Goal: Task Accomplishment & Management: Manage account settings

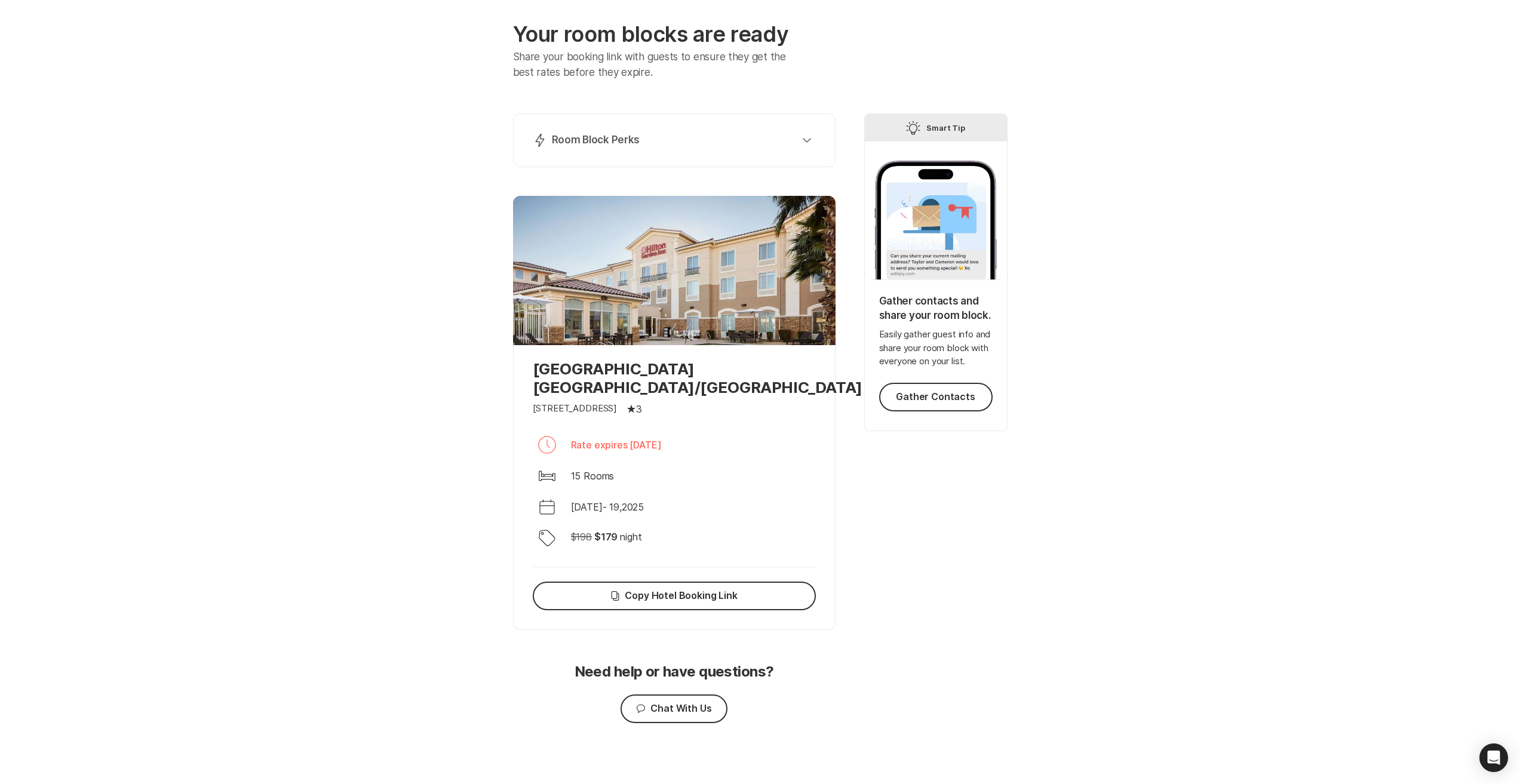
scroll to position [61, 0]
click at [790, 130] on button "Lightning Bolt Room Block Perks" at bounding box center [674, 139] width 292 height 24
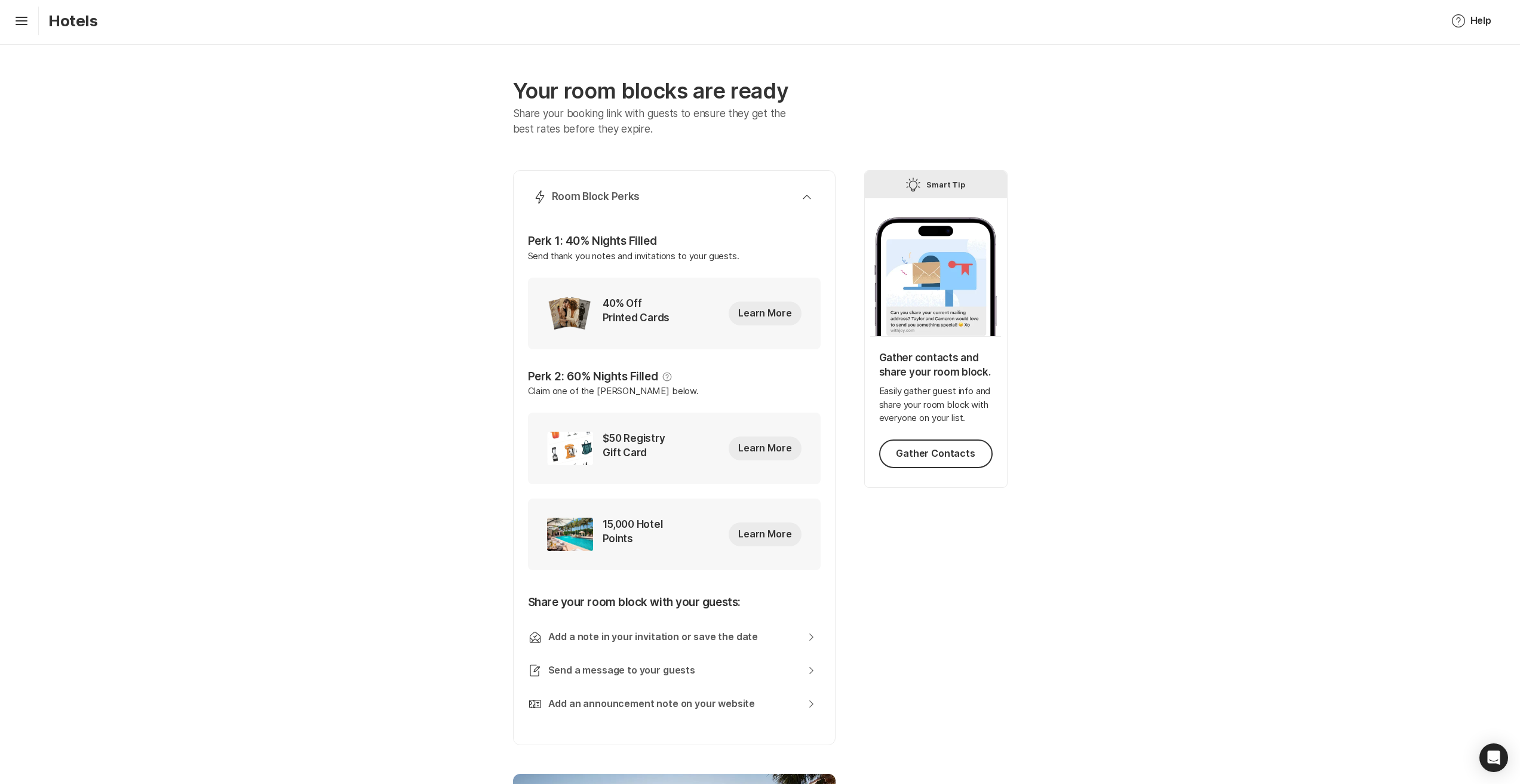
scroll to position [0, 0]
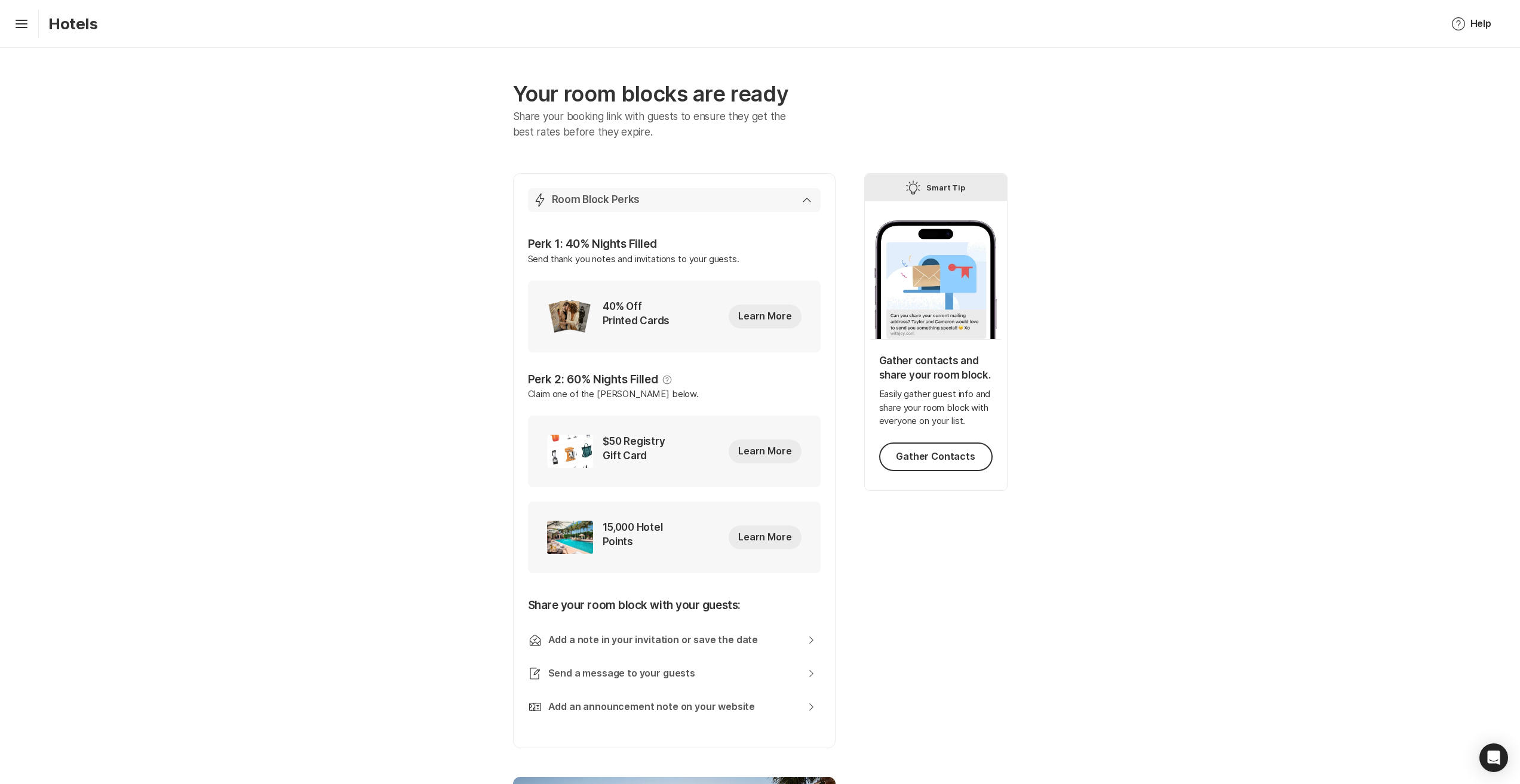
click at [620, 200] on p "Room Block Perks" at bounding box center [596, 200] width 88 height 14
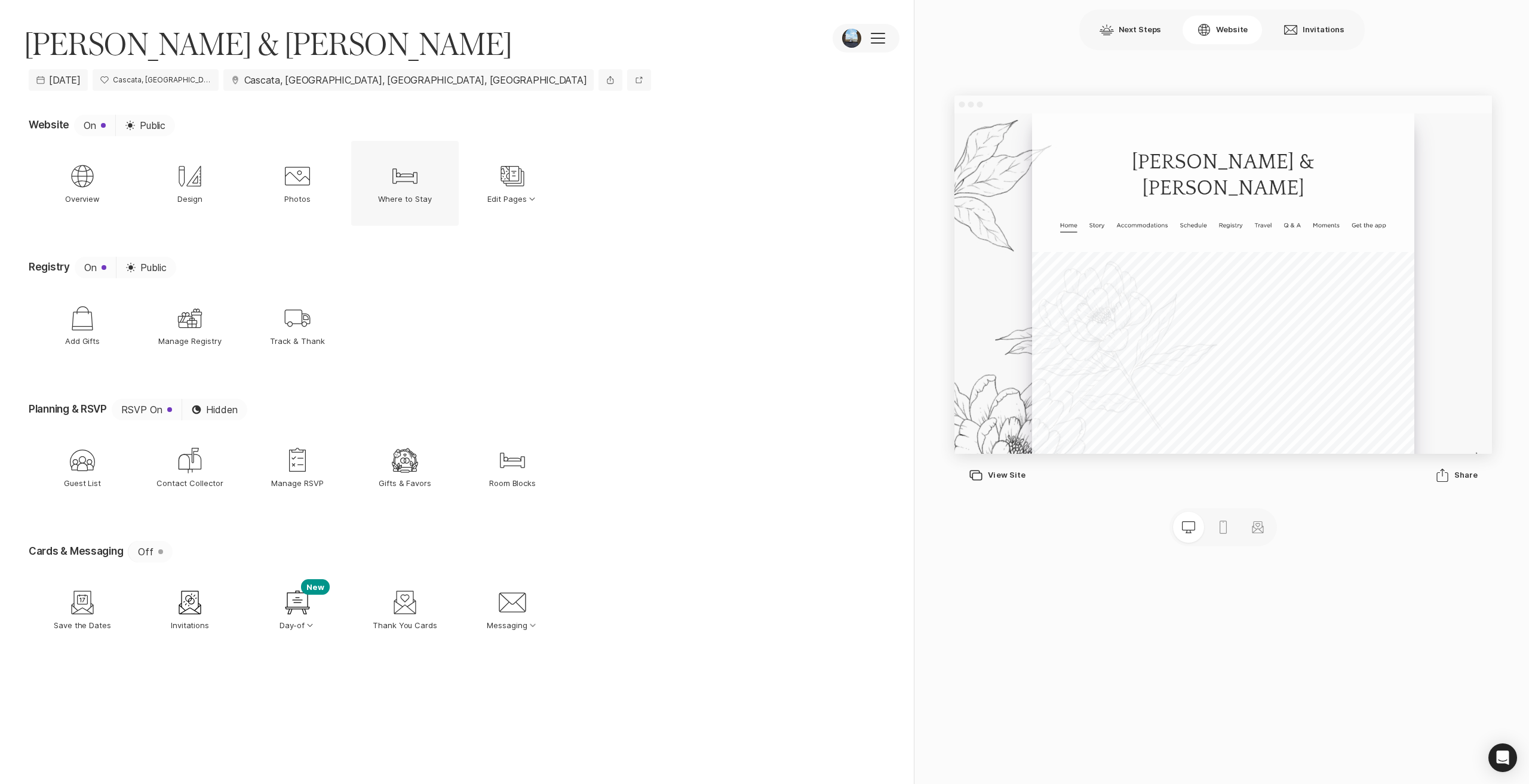
click at [392, 196] on p "Where to Stay" at bounding box center [405, 199] width 54 height 11
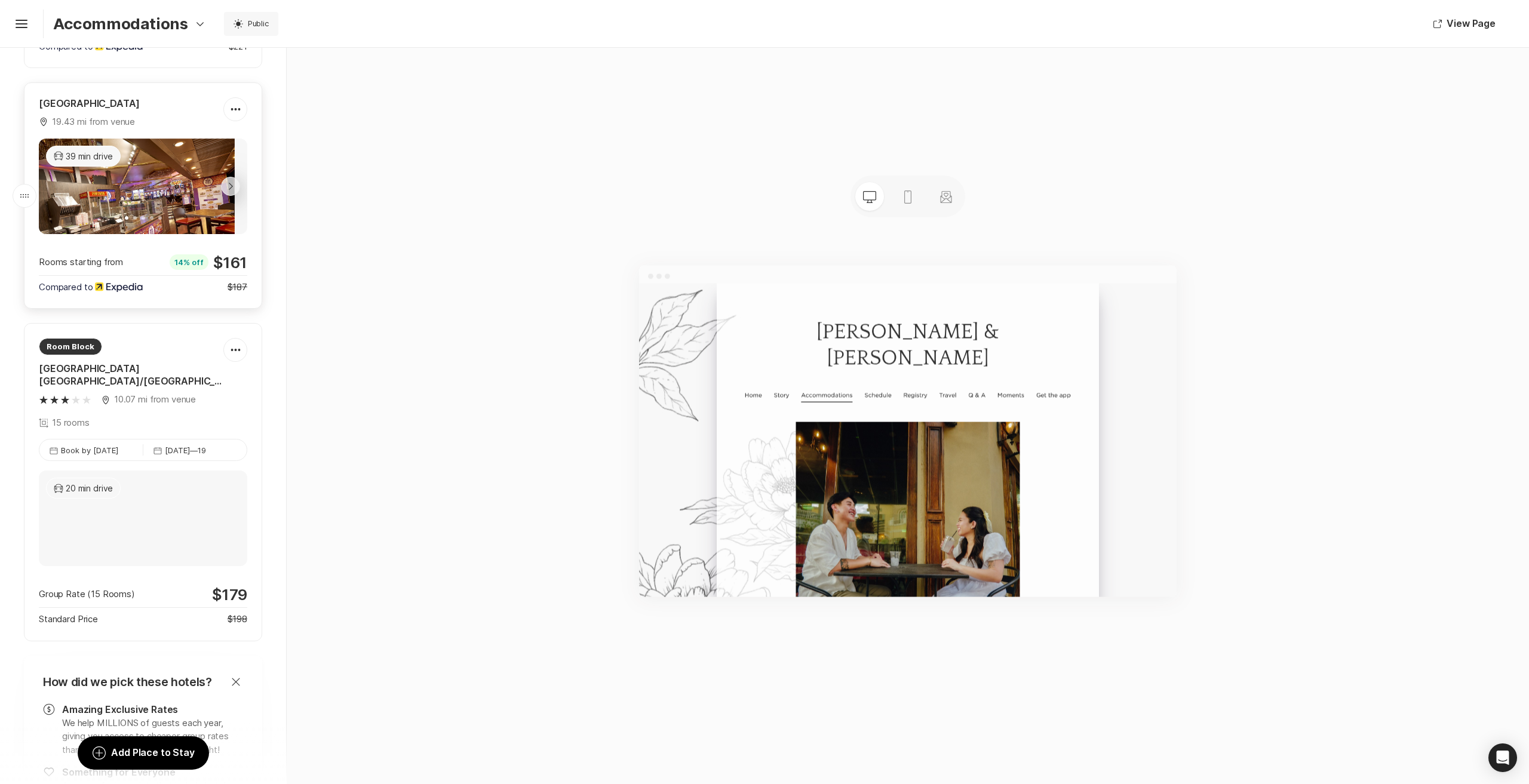
scroll to position [836, 0]
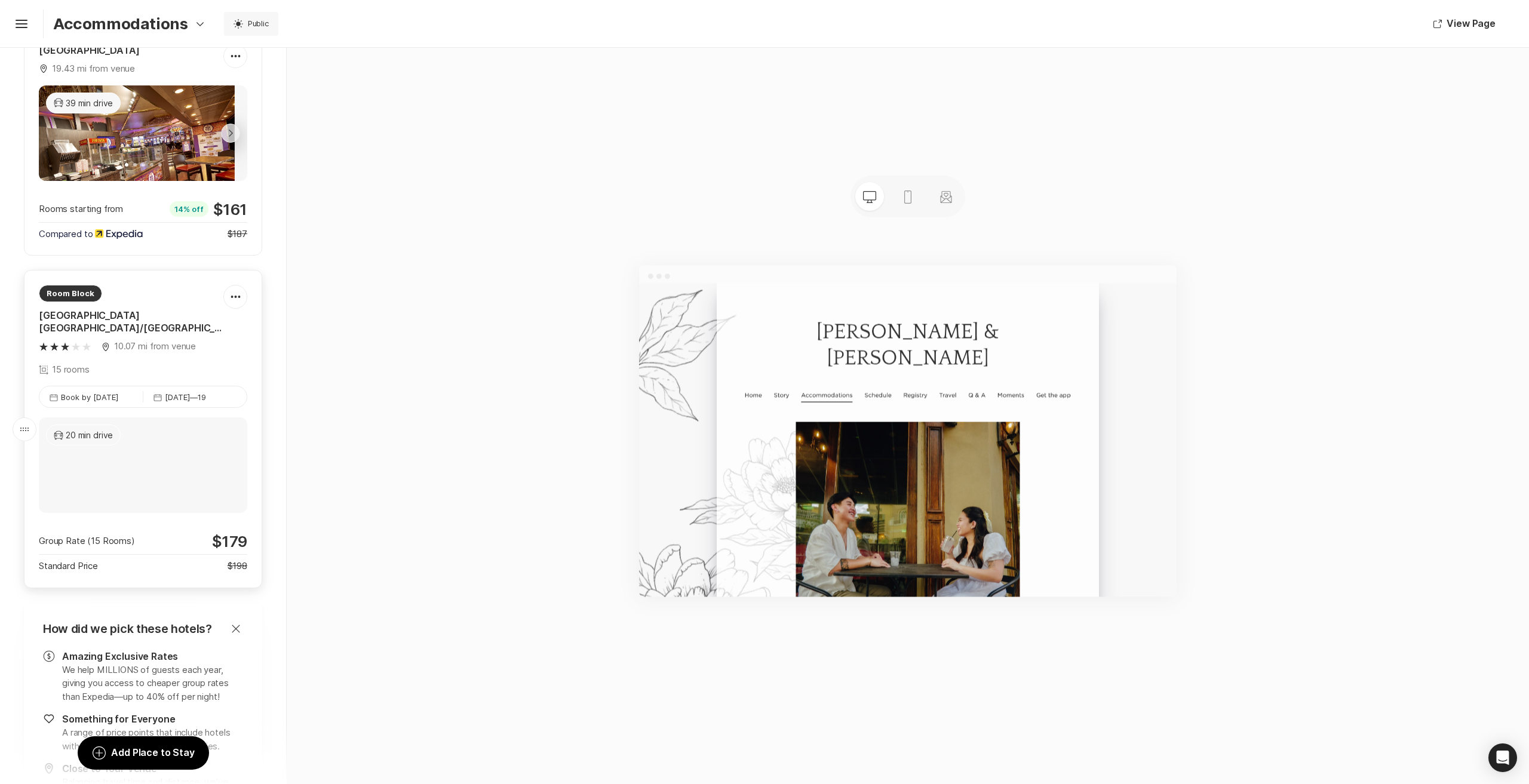
click at [92, 288] on div "Room Block" at bounding box center [70, 294] width 63 height 17
type textarea "x"
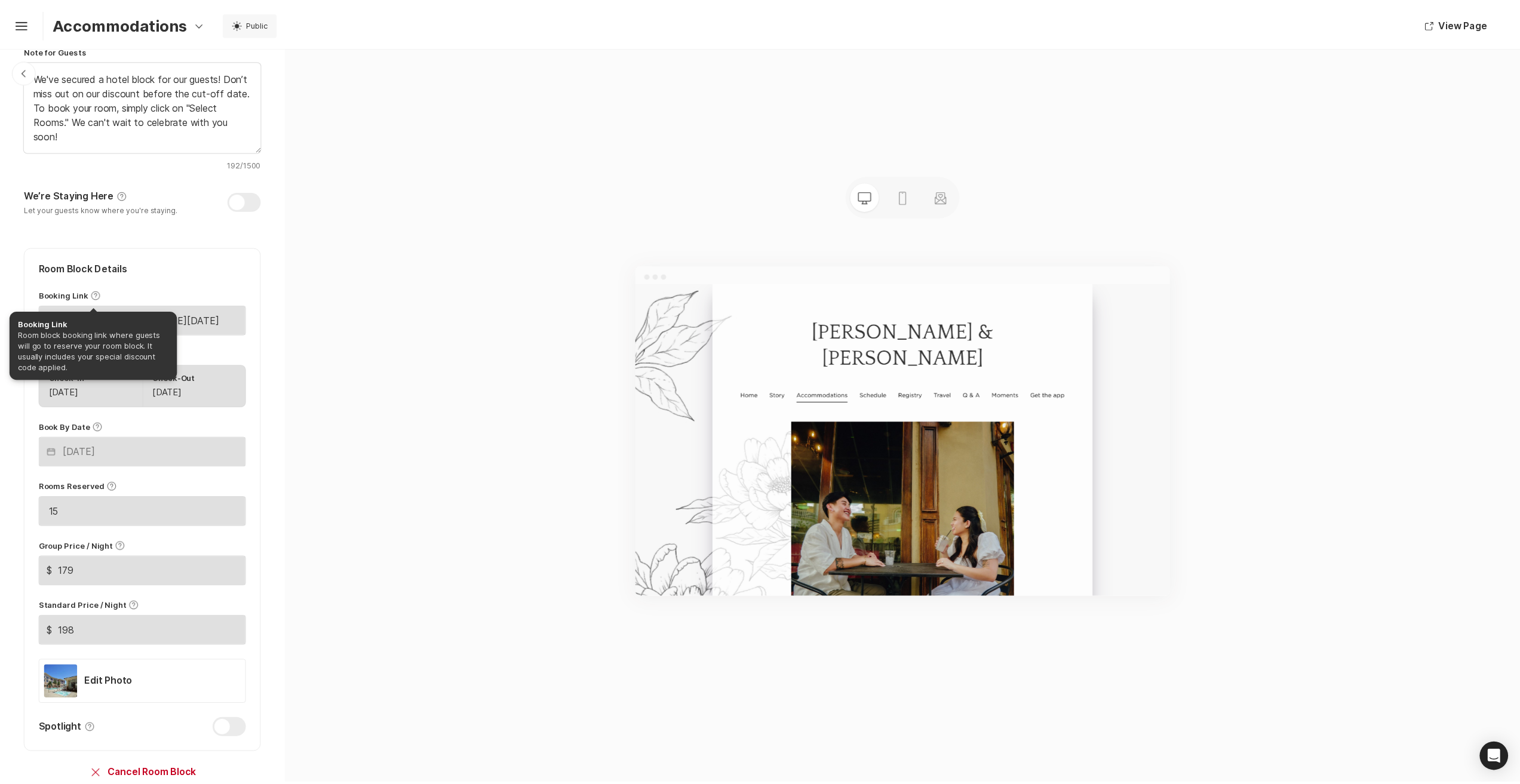
scroll to position [358, 0]
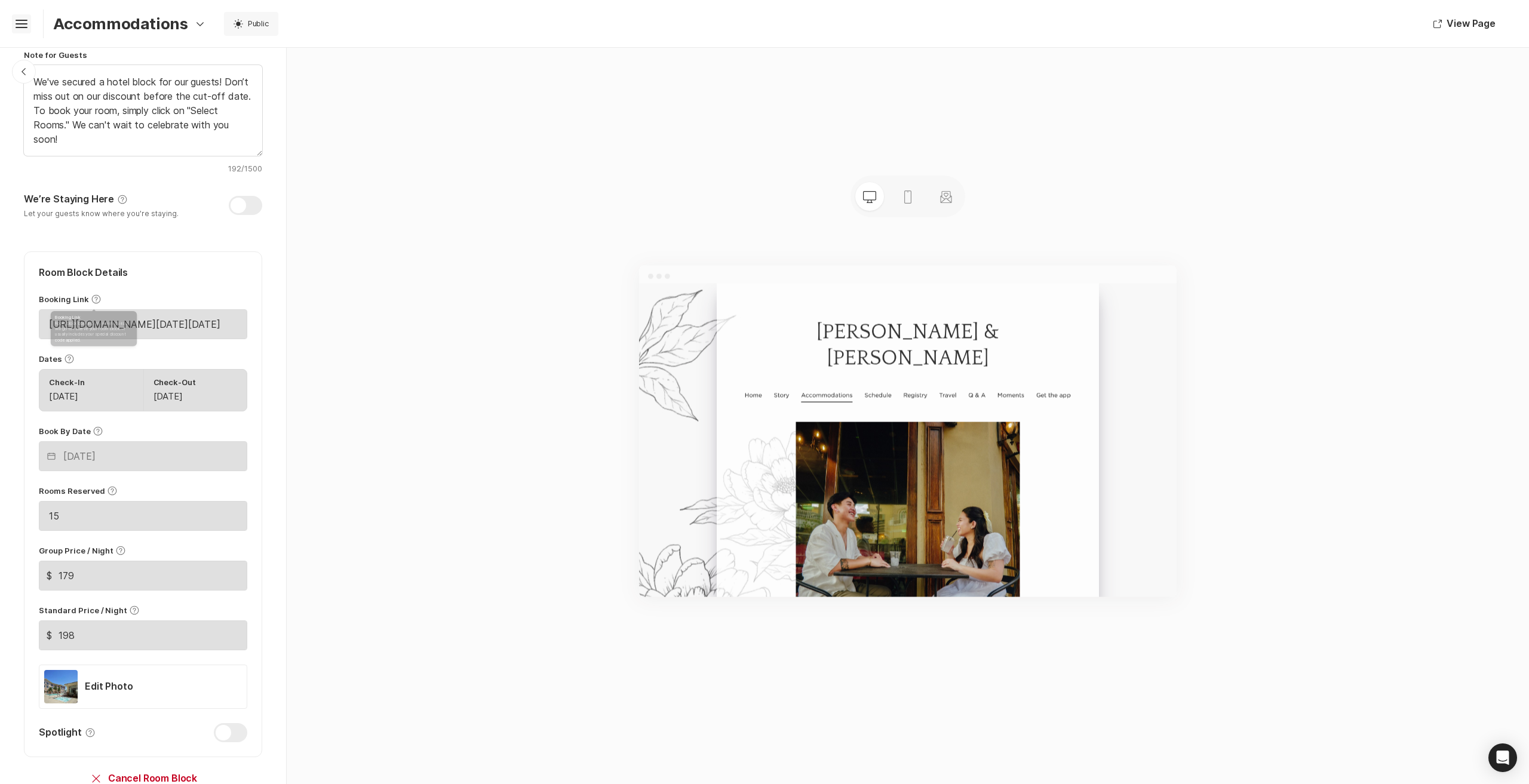
click at [26, 26] on icon "Hamburger" at bounding box center [22, 24] width 19 height 19
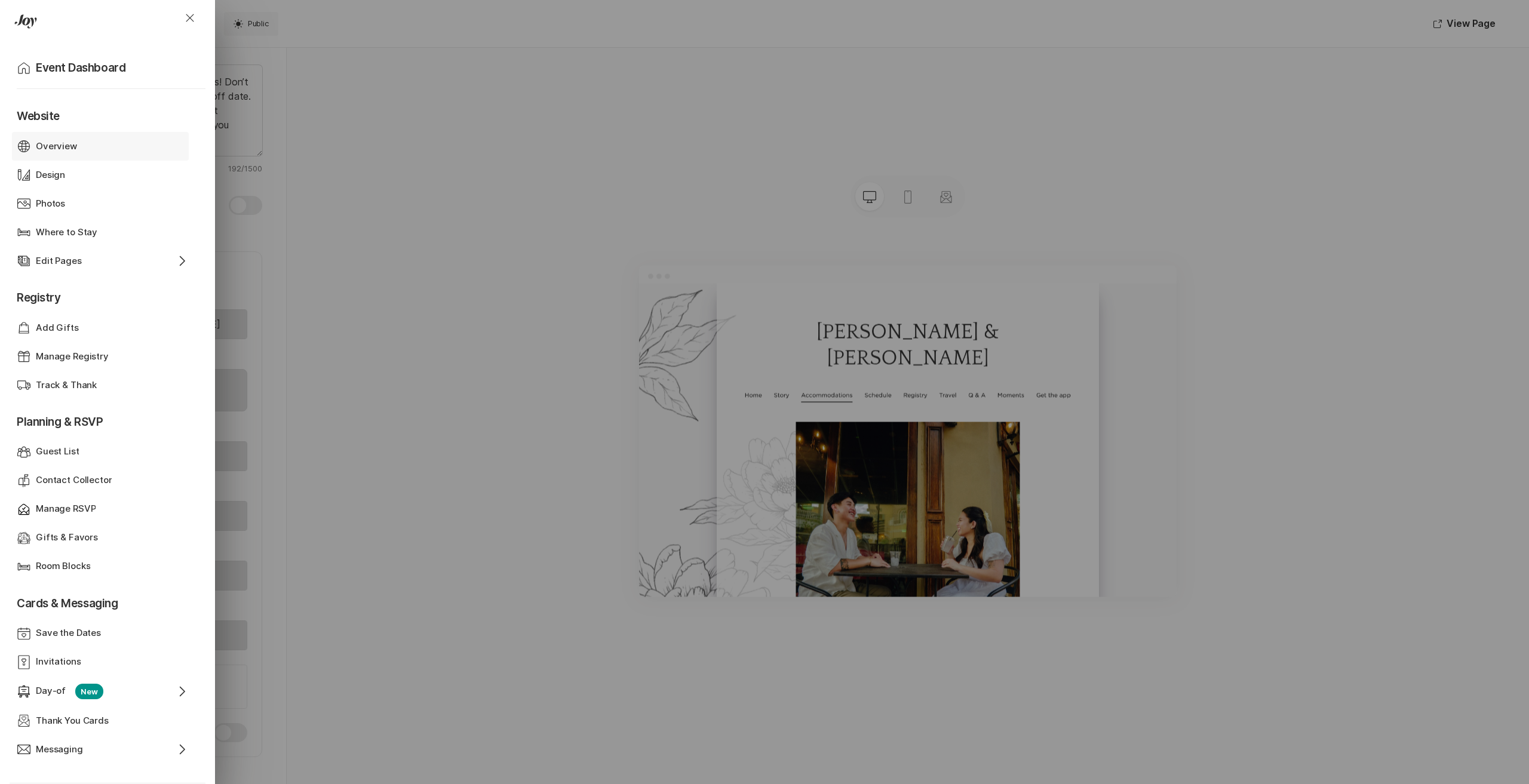
click at [82, 148] on div "Overview" at bounding box center [100, 146] width 129 height 14
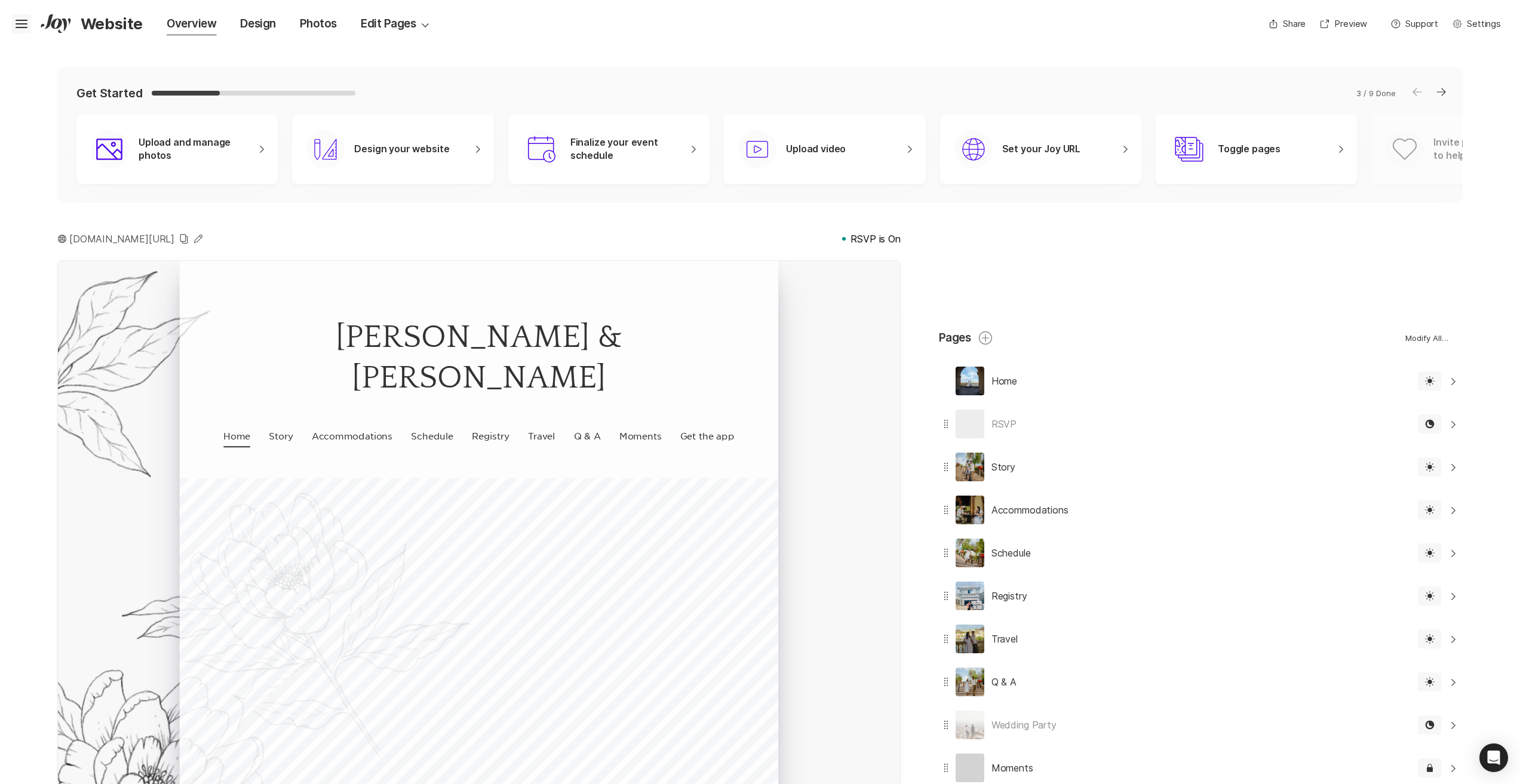
click at [20, 21] on icon at bounding box center [22, 22] width 12 height 5
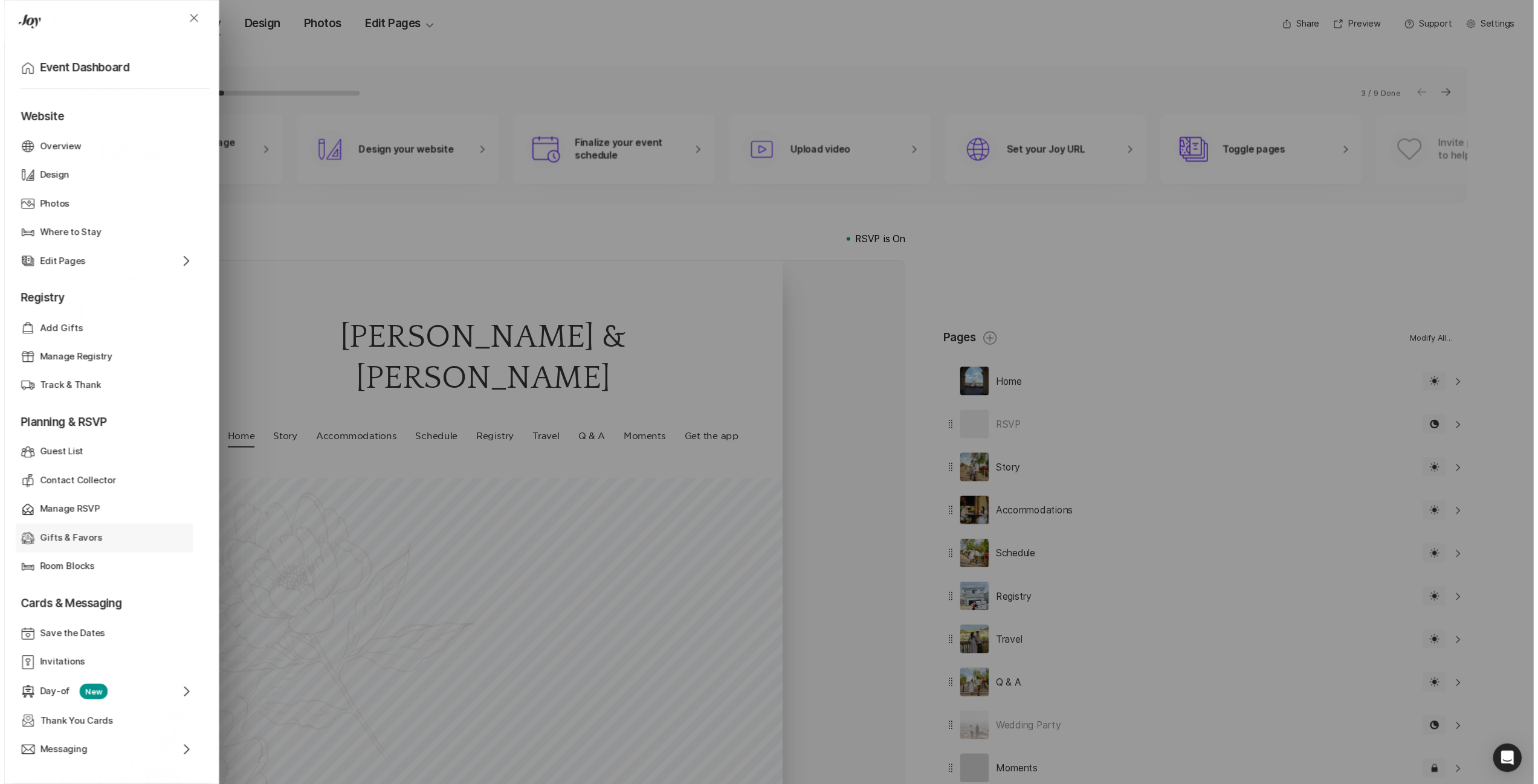
scroll to position [254, 0]
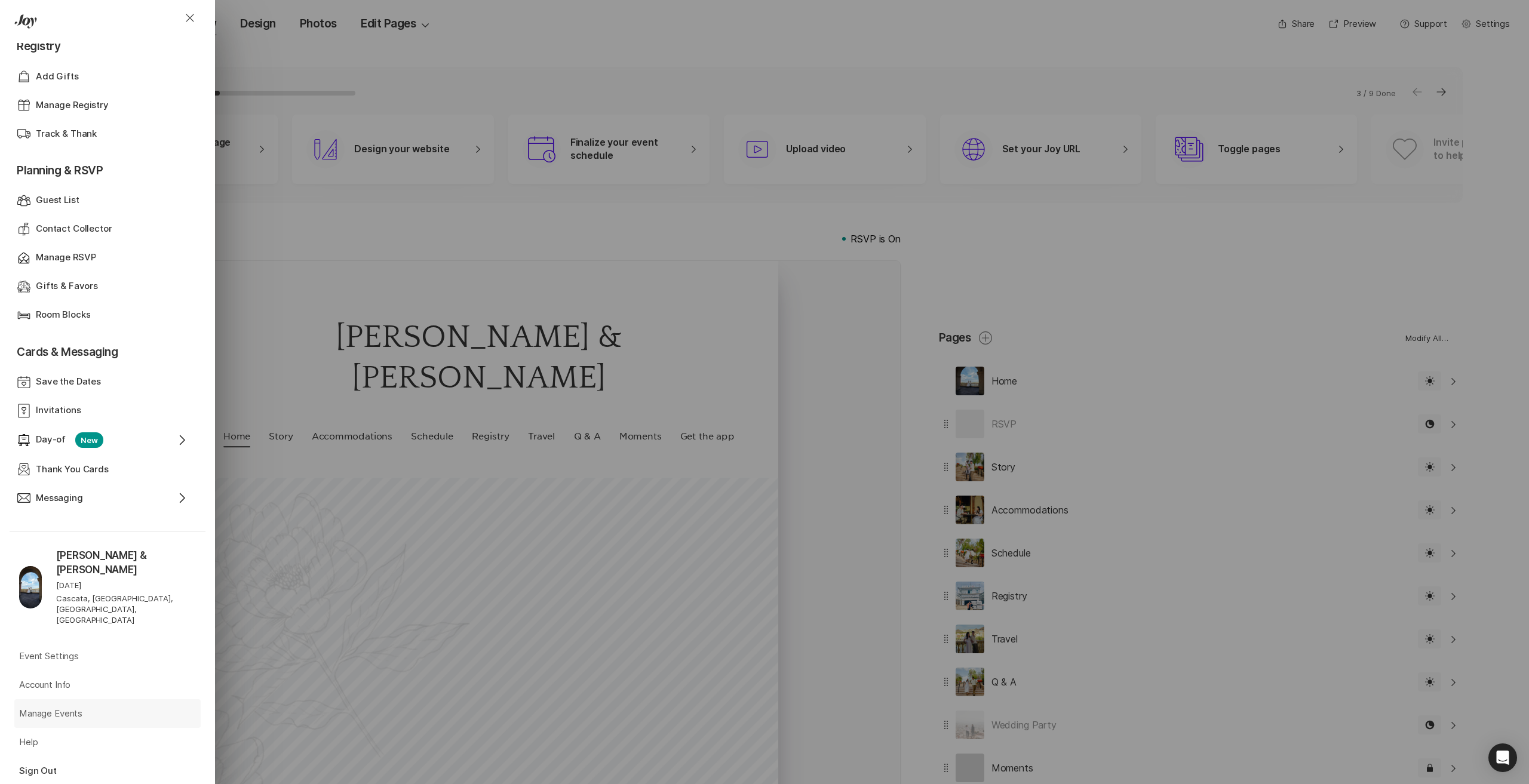
click at [79, 707] on p "Manage Events" at bounding box center [50, 714] width 63 height 14
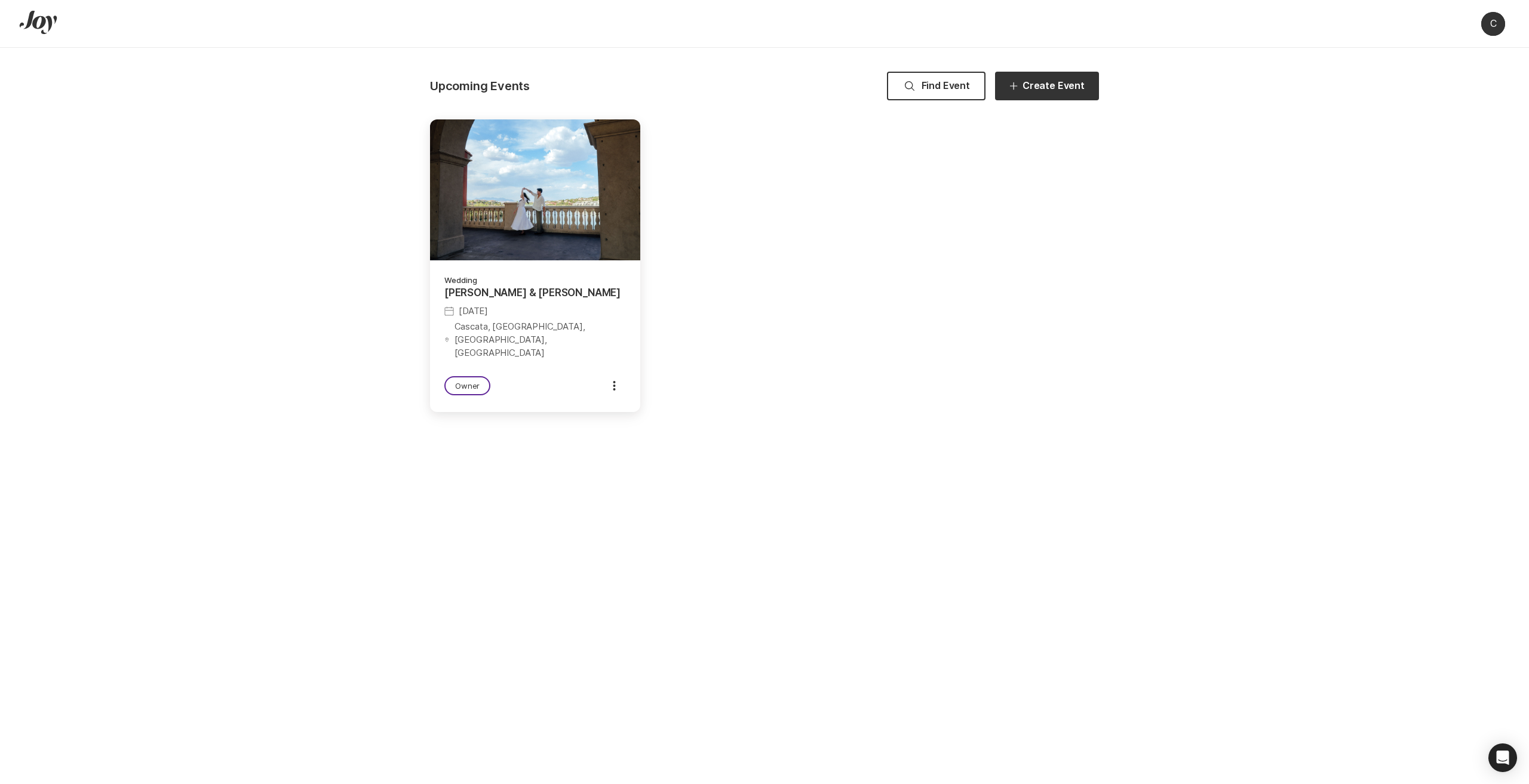
click at [560, 333] on p "Cascata, [GEOGRAPHIC_DATA], [GEOGRAPHIC_DATA], [GEOGRAPHIC_DATA]" at bounding box center [535, 340] width 181 height 40
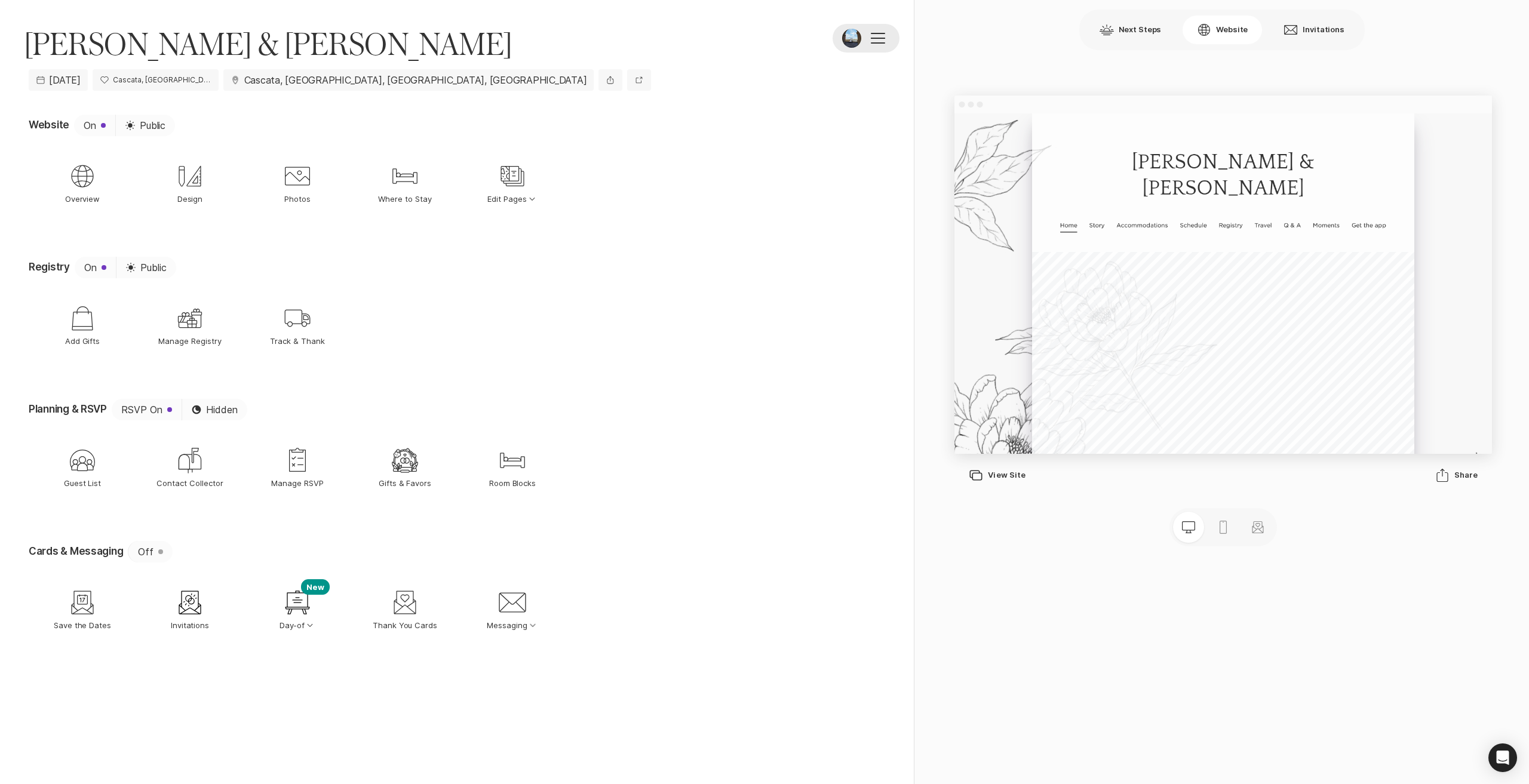
click at [878, 40] on div at bounding box center [878, 38] width 14 height 11
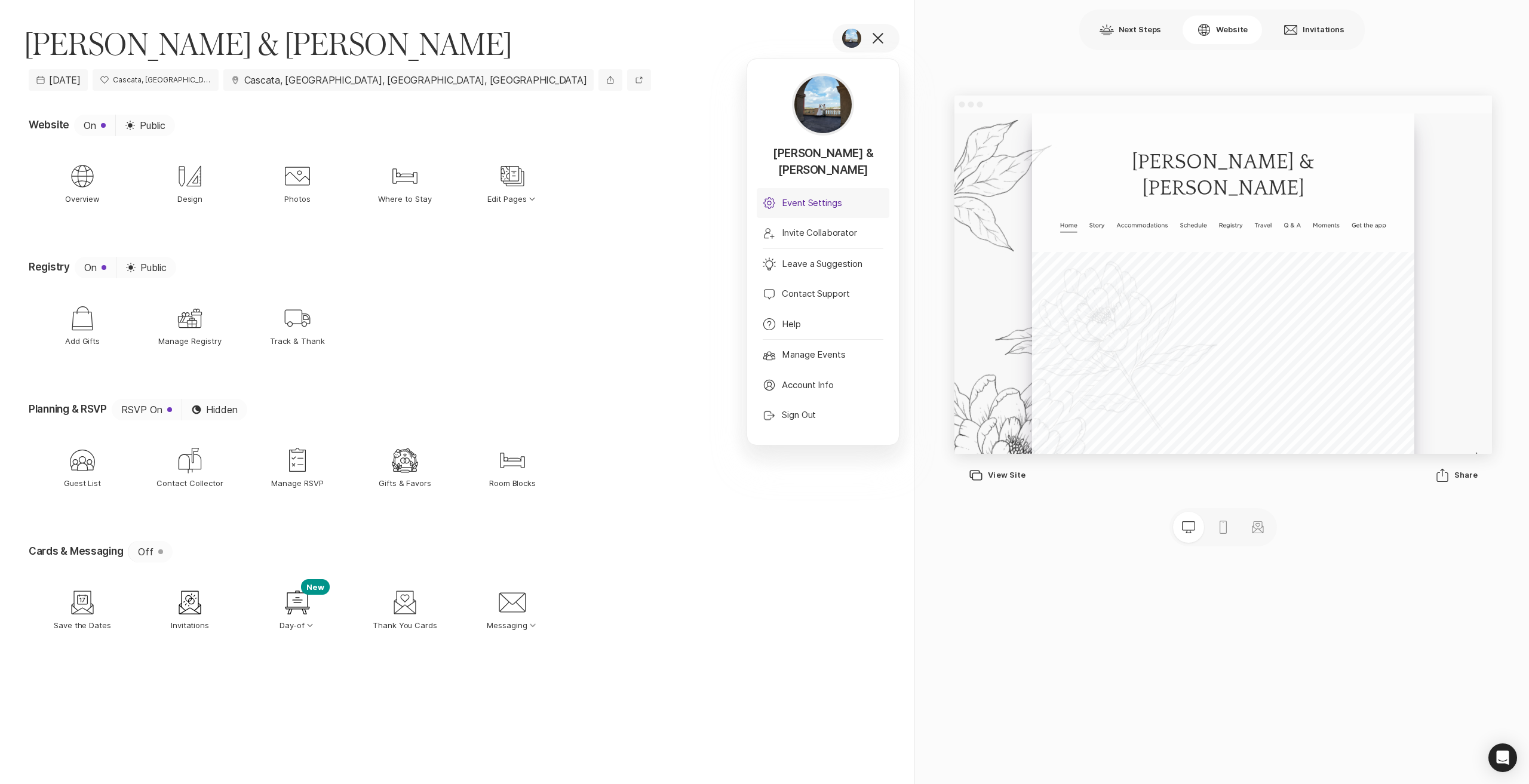
click at [820, 196] on p "Event Settings" at bounding box center [811, 203] width 59 height 14
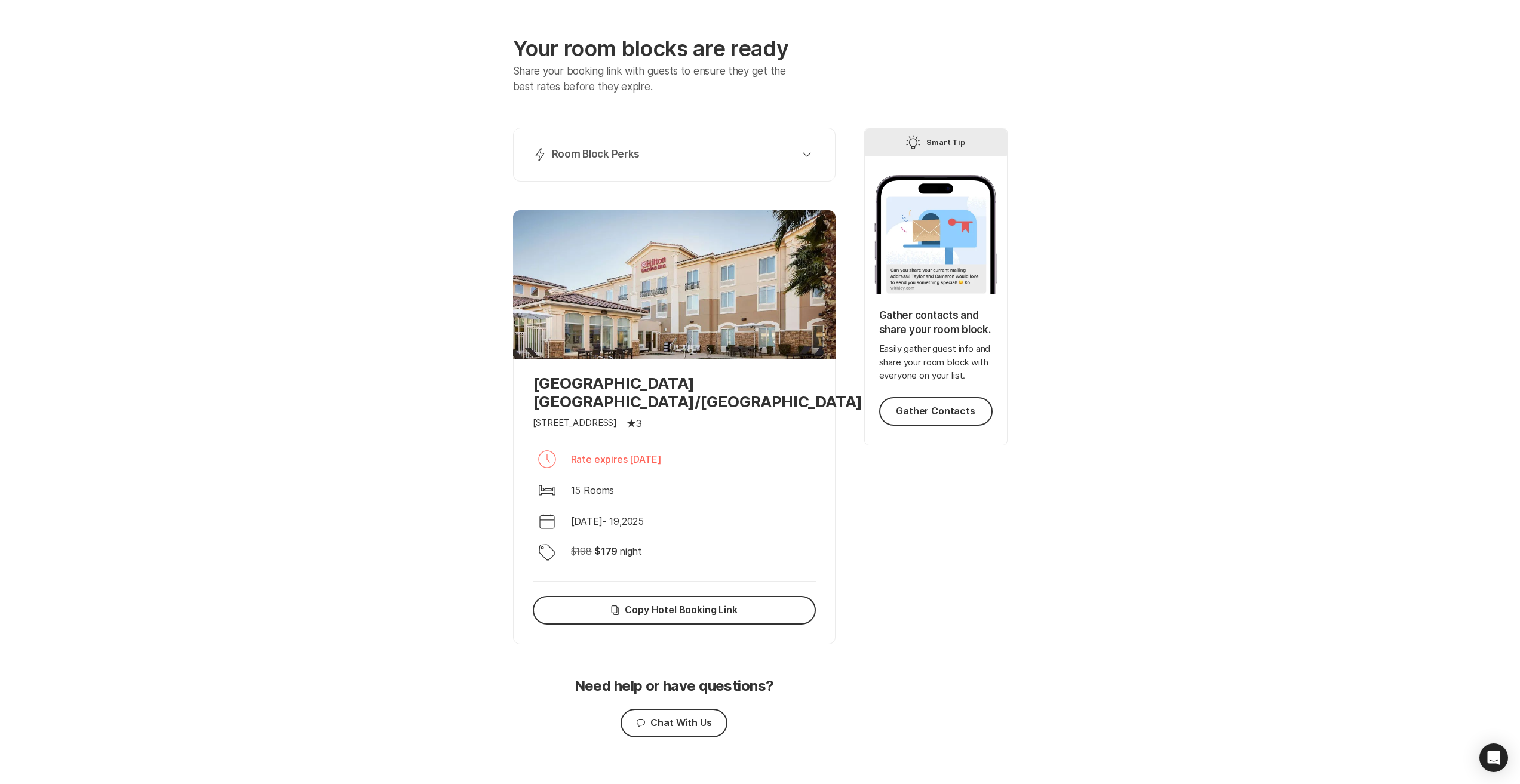
scroll to position [61, 0]
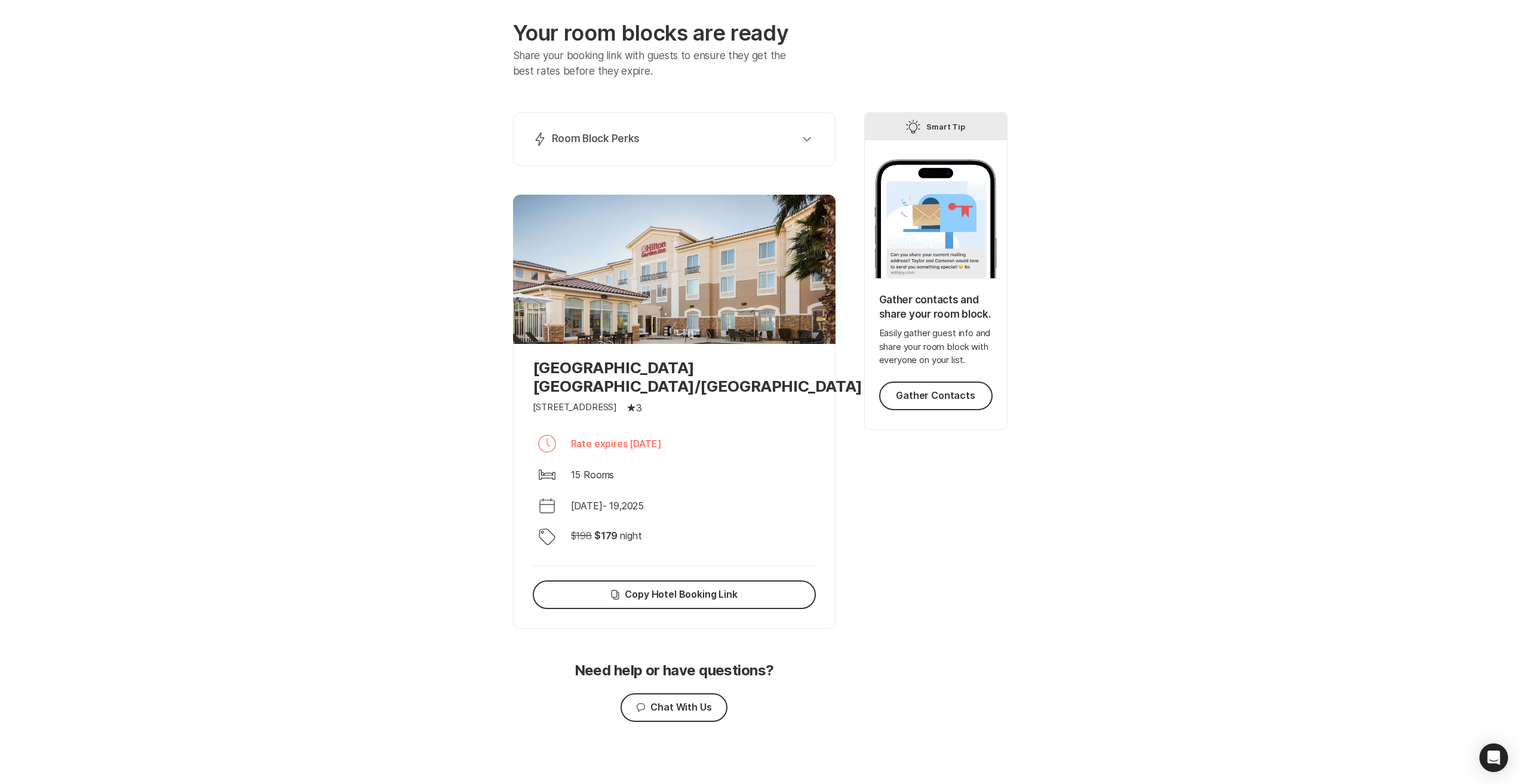
drag, startPoint x: 1099, startPoint y: 472, endPoint x: 989, endPoint y: 484, distance: 110.7
click at [989, 484] on div "Tip Smart Tip Gather contacts and share your room block. Easily gather guest in…" at bounding box center [936, 379] width 143 height 535
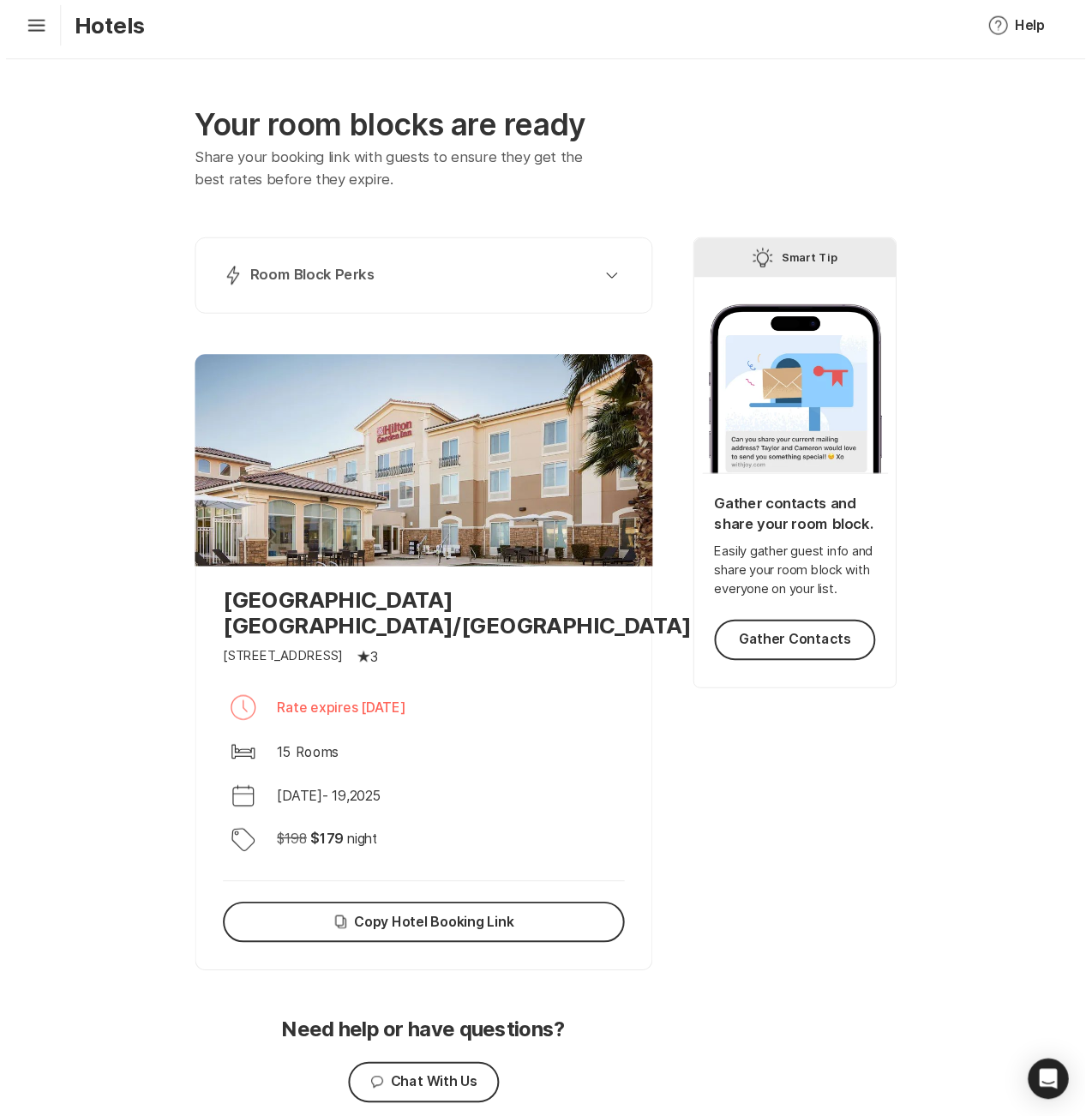
scroll to position [0, 0]
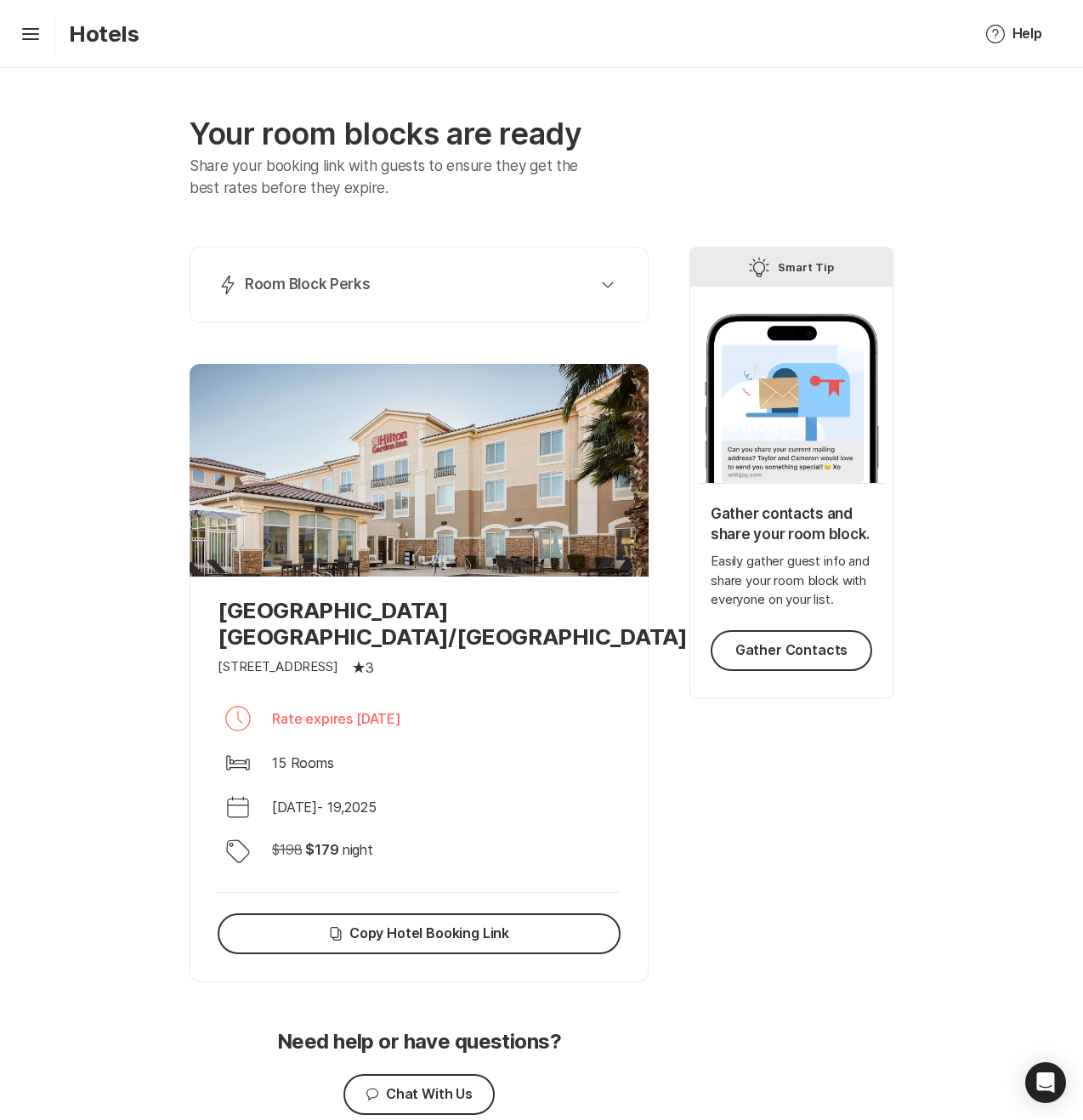
click at [48, 45] on div "Hamburger Hotels" at bounding box center [76, 34] width 126 height 41
click at [39, 37] on icon "Hamburger" at bounding box center [31, 34] width 27 height 27
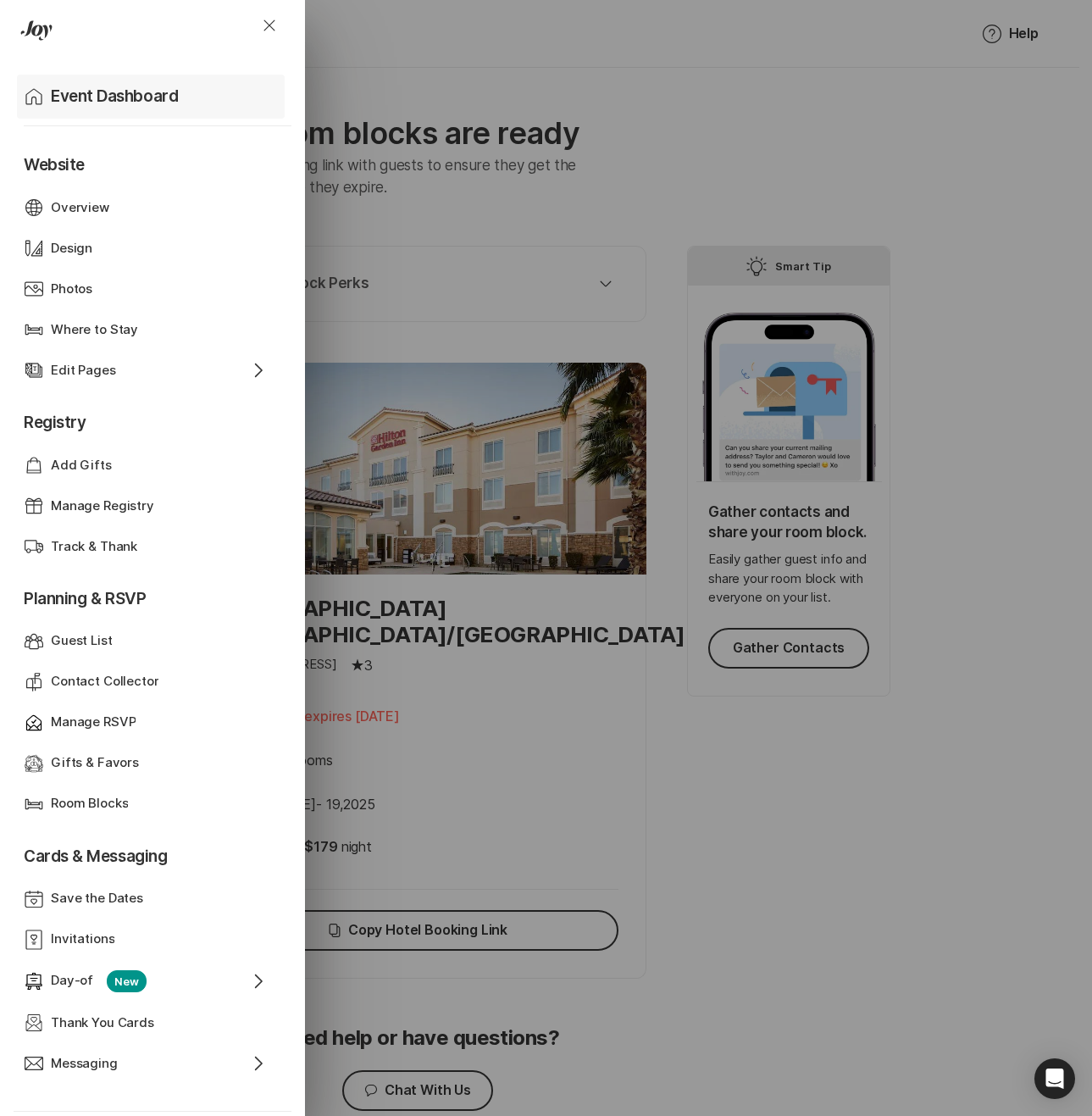
click at [109, 101] on p "Event Dashboard" at bounding box center [114, 96] width 127 height 24
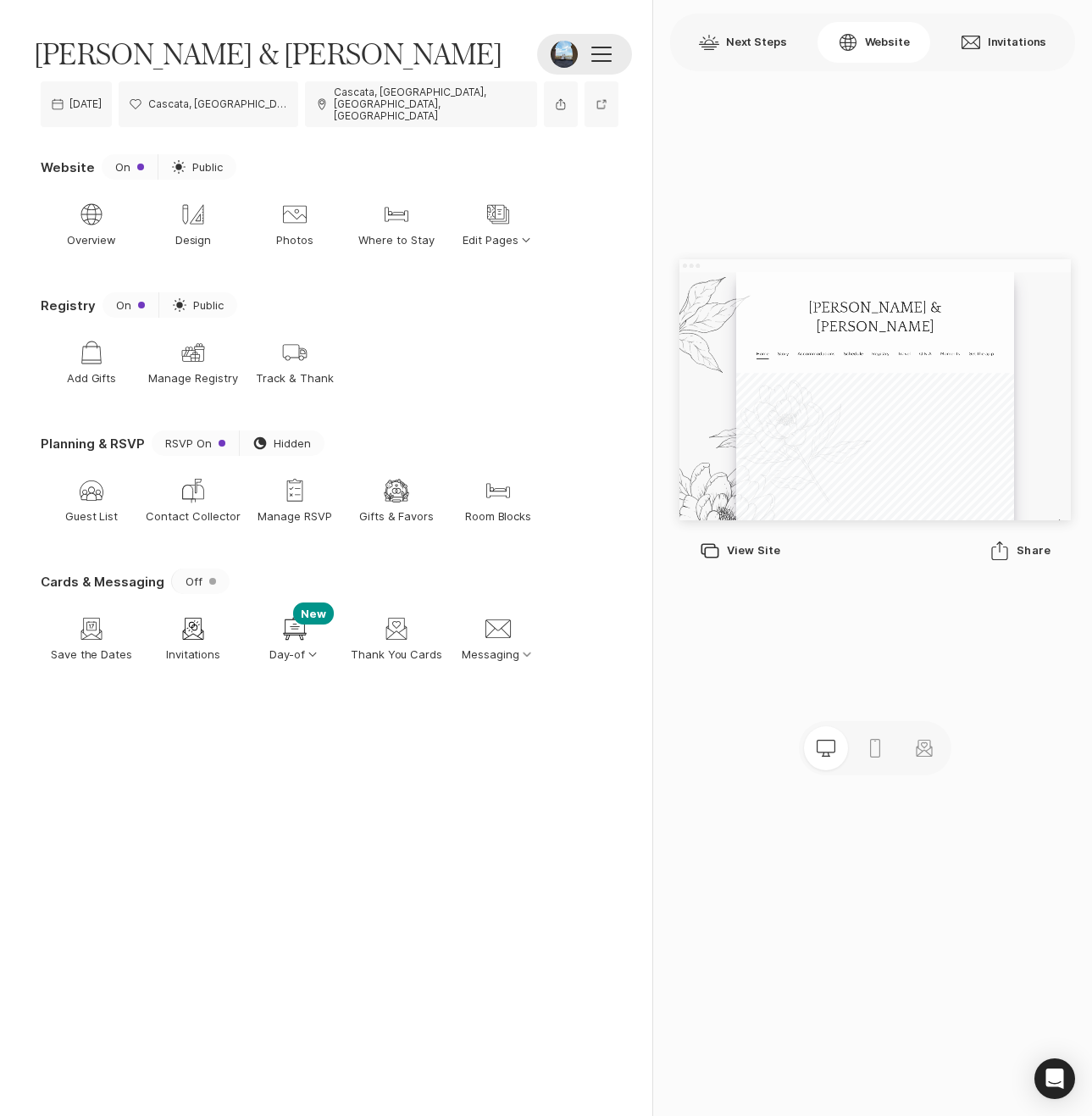
click at [594, 66] on button at bounding box center [584, 55] width 95 height 41
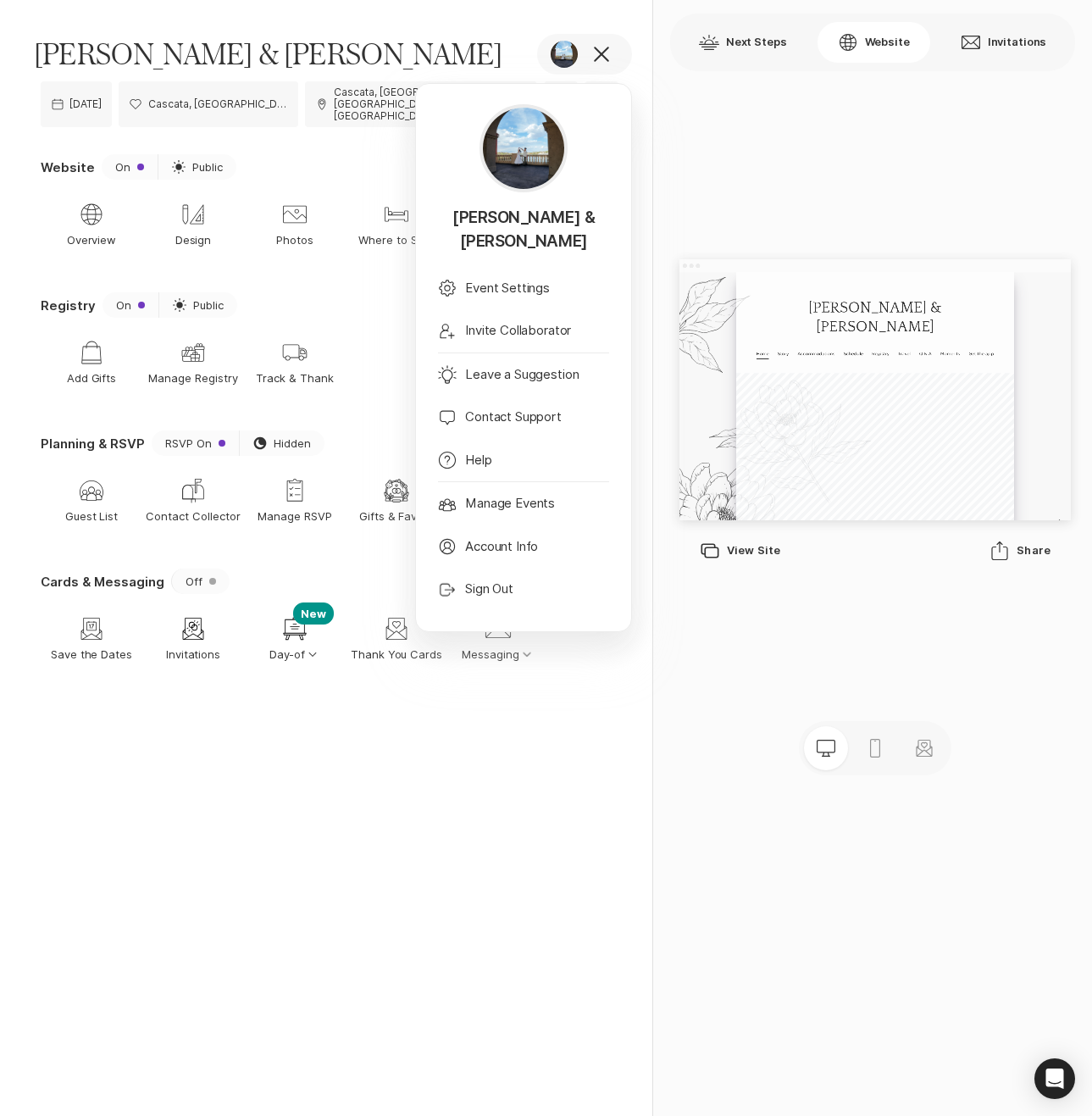
drag, startPoint x: 559, startPoint y: 686, endPoint x: 615, endPoint y: 646, distance: 68.8
click at [560, 687] on section "Cards & Messaging Off Save The Date Save the Dates Invitation Invitations Welco…" at bounding box center [330, 638] width 578 height 138
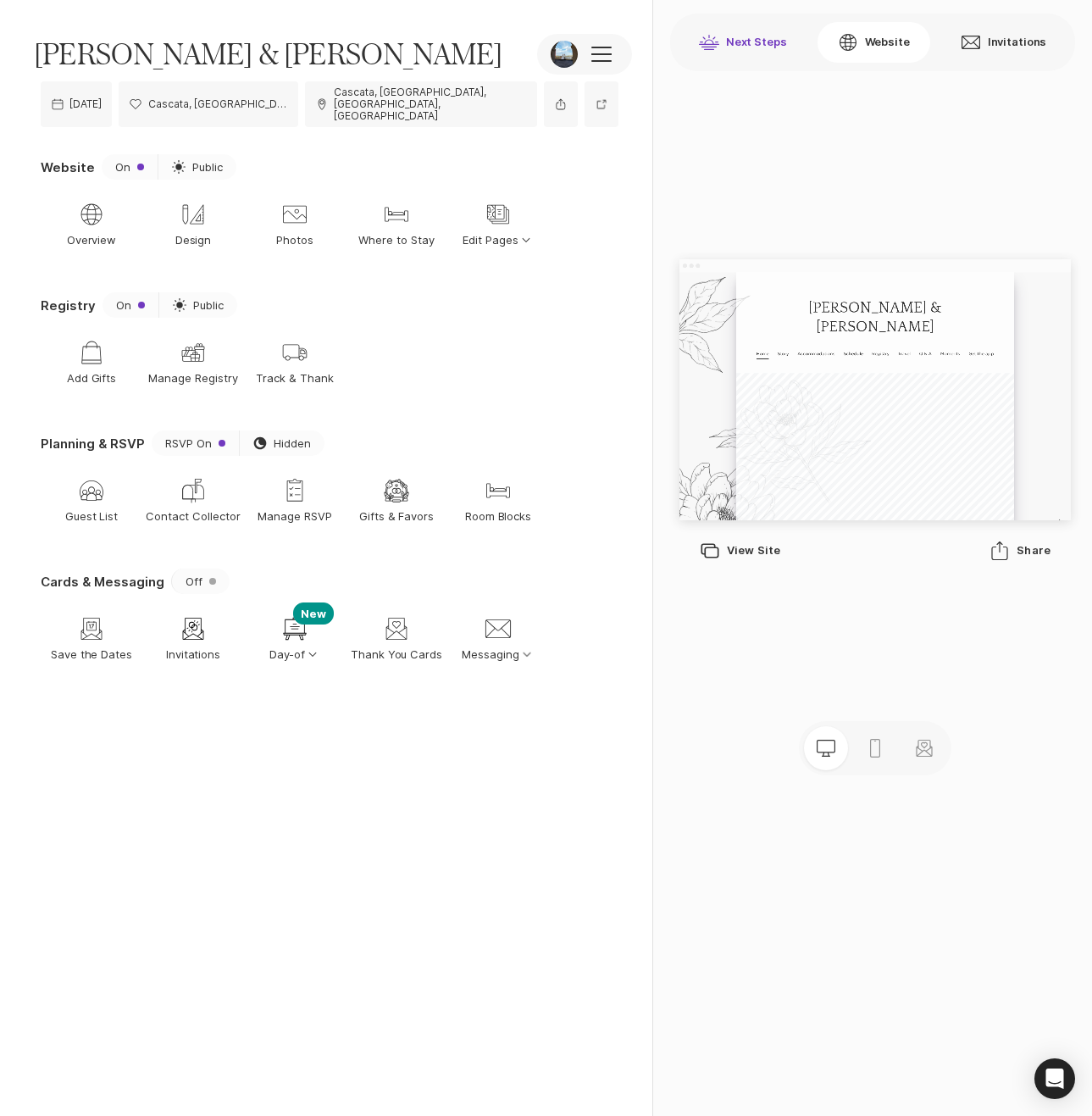
click at [760, 43] on button "Next Steps" at bounding box center [743, 43] width 129 height 41
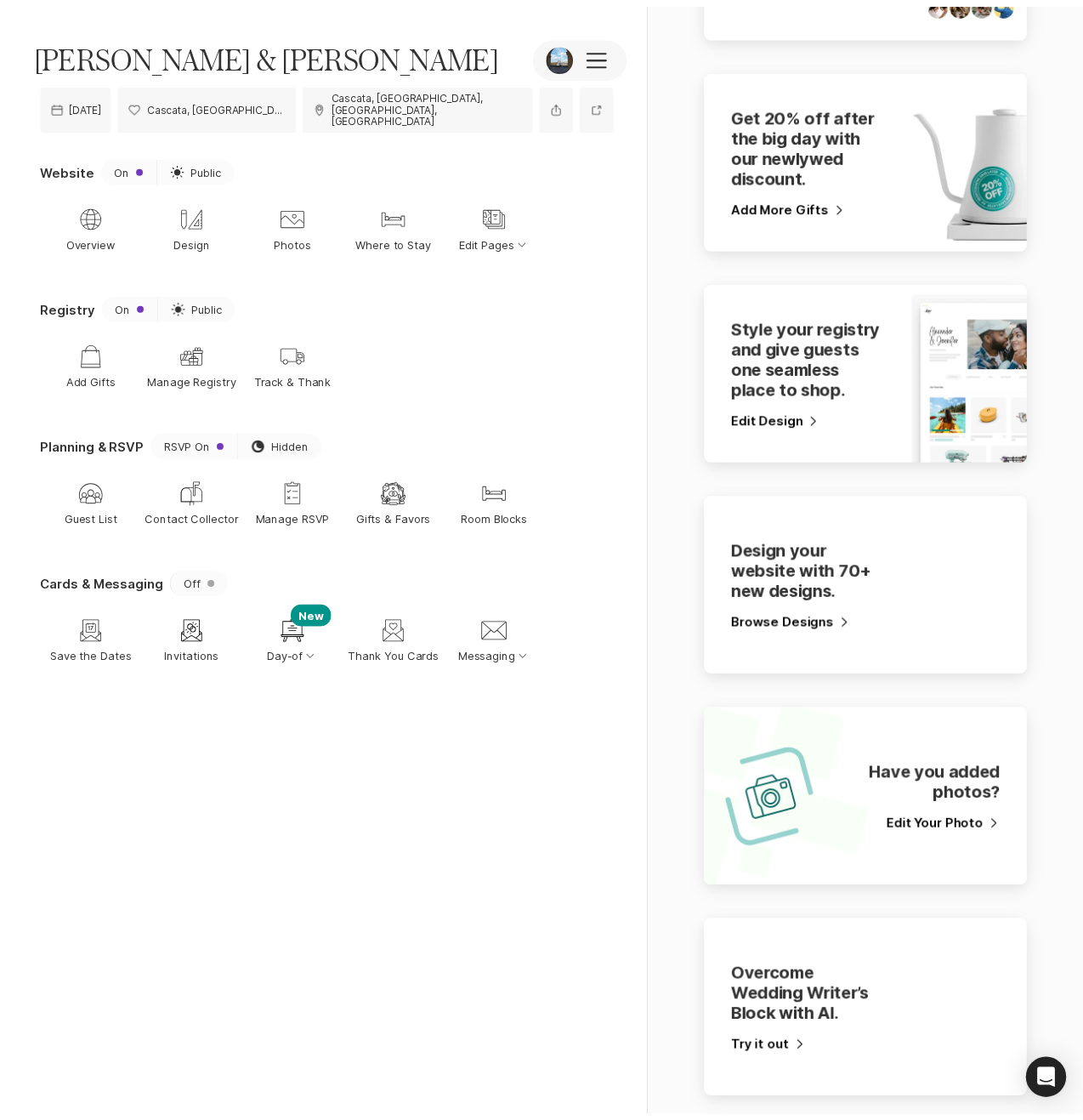
scroll to position [887, 0]
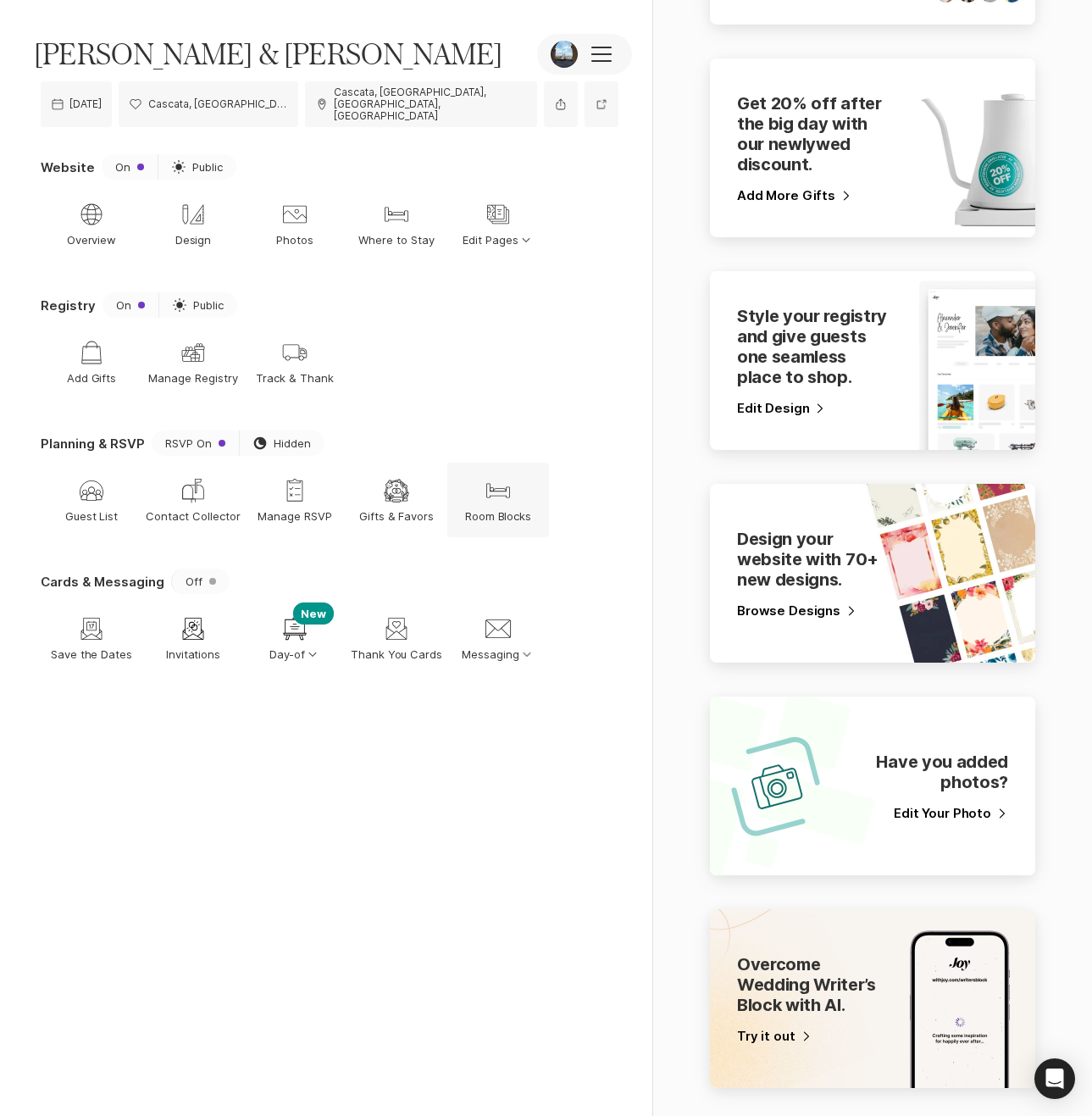
click at [510, 509] on p "Room Blocks" at bounding box center [498, 516] width 67 height 15
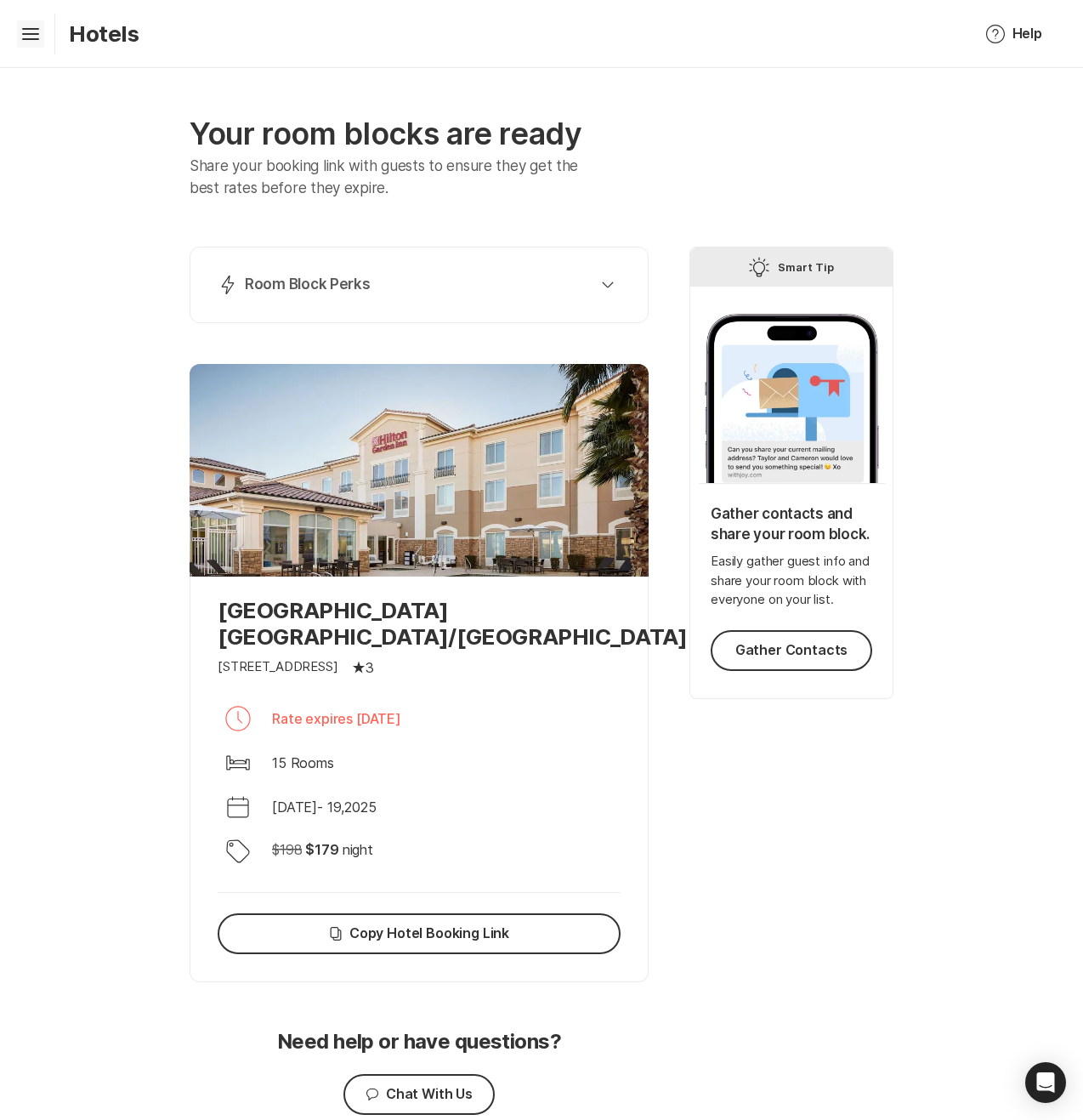
click at [27, 32] on icon "Hamburger" at bounding box center [31, 34] width 27 height 27
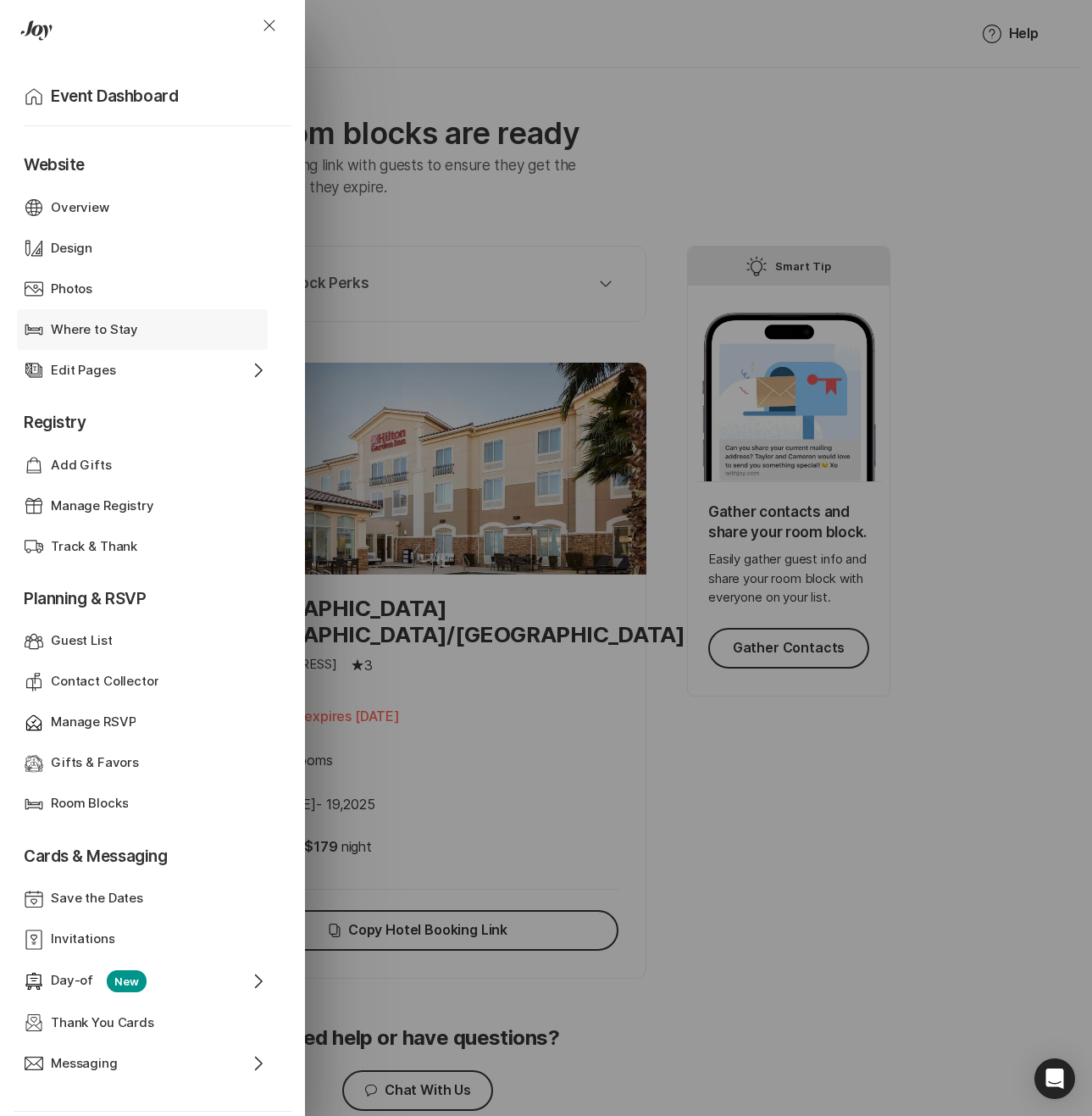
click at [83, 322] on p "Where to Stay" at bounding box center [95, 330] width 87 height 20
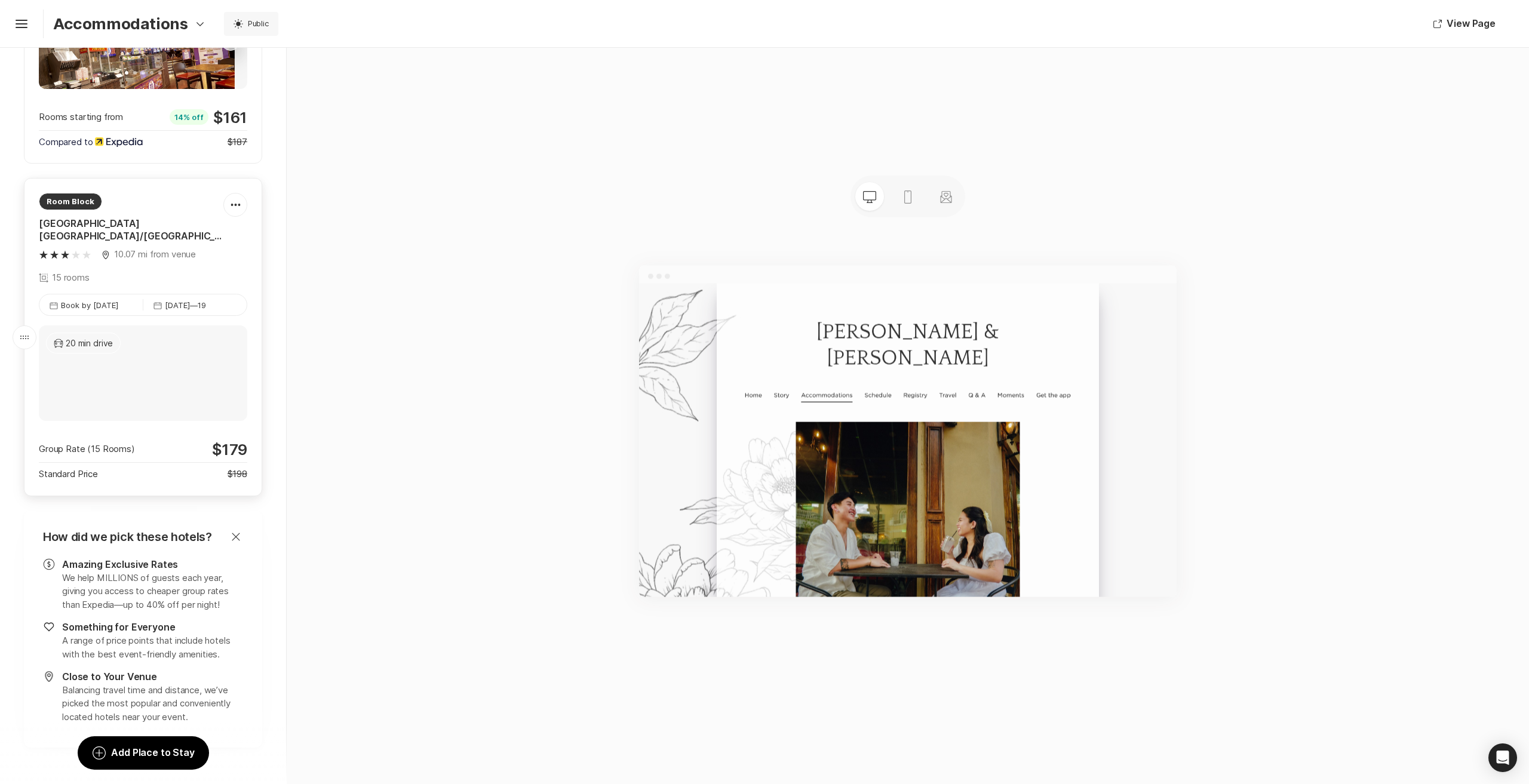
scroll to position [888, 0]
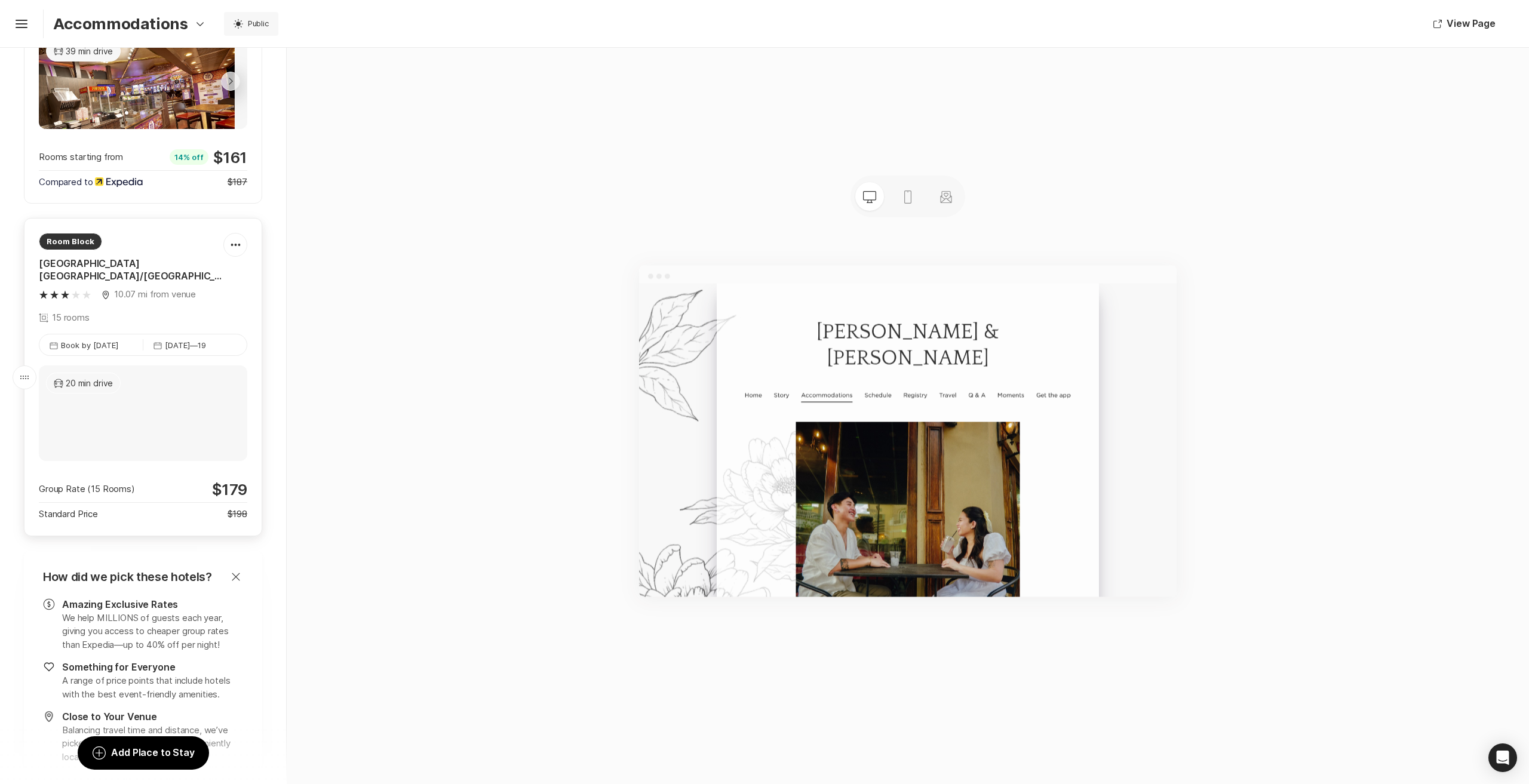
click at [172, 252] on div "Room [GEOGRAPHIC_DATA] [GEOGRAPHIC_DATA]/[GEOGRAPHIC_DATA] Map Marker 10.07 mi …" at bounding box center [131, 279] width 184 height 91
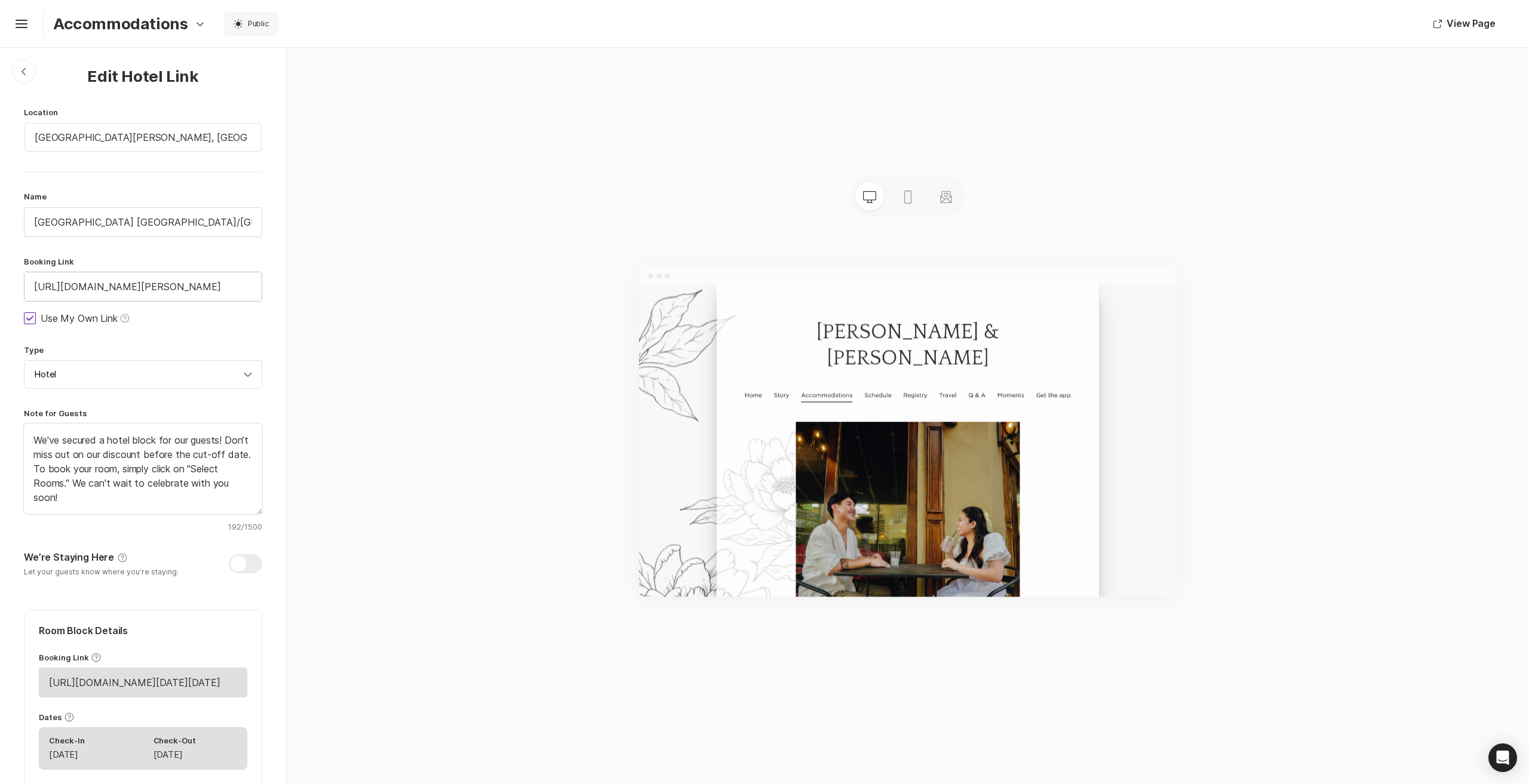
click at [146, 290] on input "[URL][DOMAIN_NAME][PERSON_NAME]" at bounding box center [143, 287] width 237 height 29
click at [204, 332] on div "Location [GEOGRAPHIC_DATA][PERSON_NAME], [GEOGRAPHIC_DATA] Name [GEOGRAPHIC_DAT…" at bounding box center [143, 611] width 238 height 1009
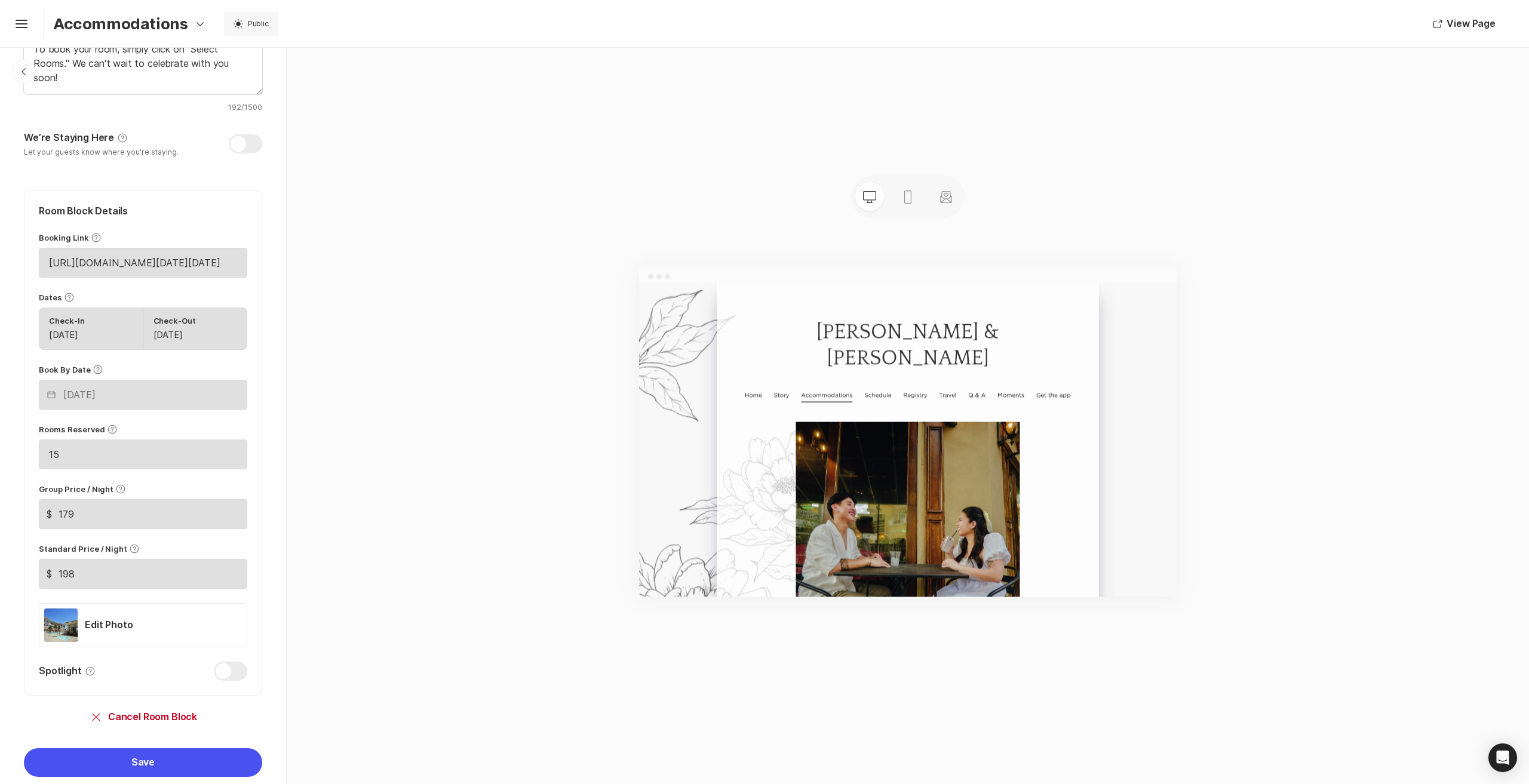
scroll to position [470, 0]
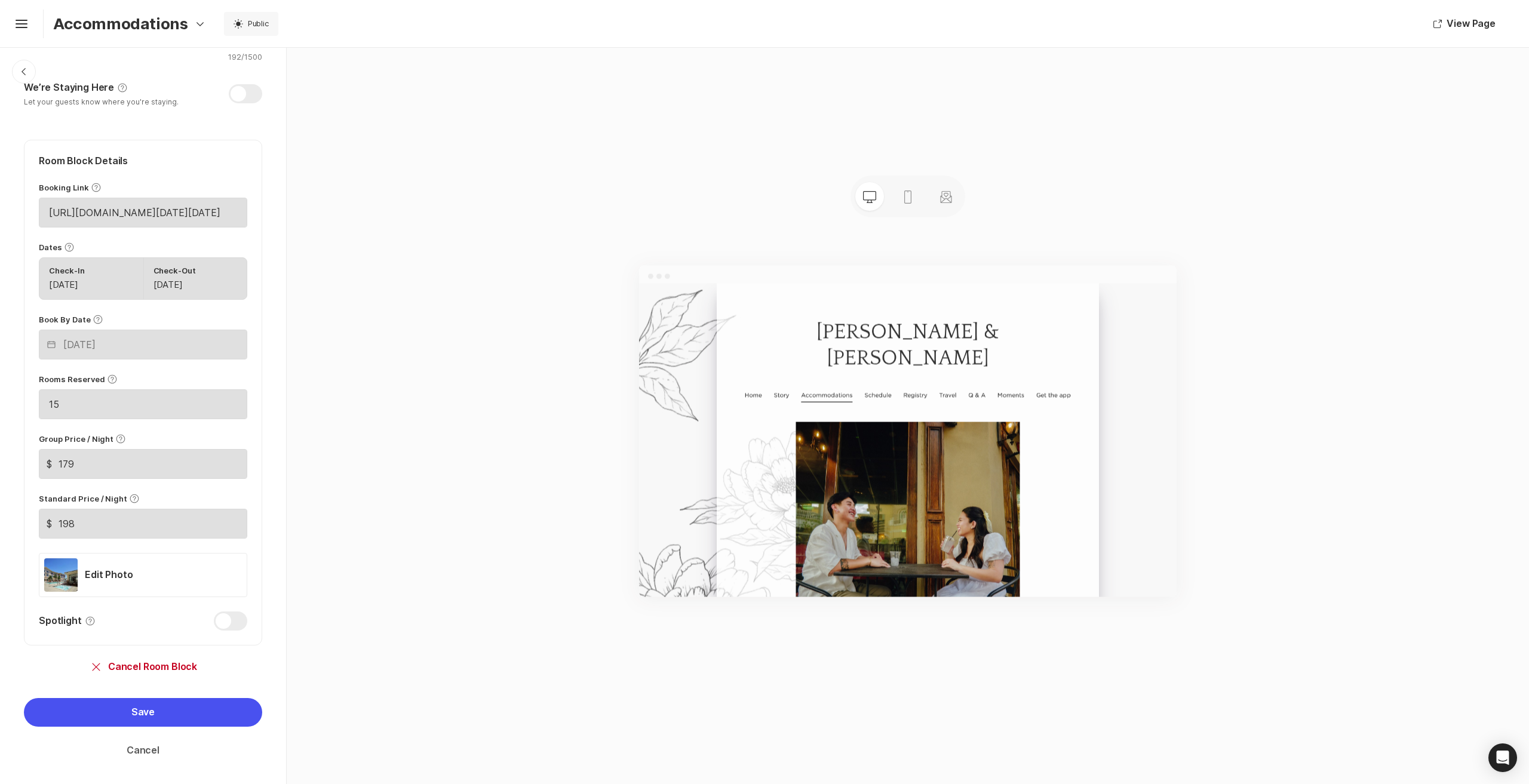
click at [152, 746] on button "Cancel" at bounding box center [143, 751] width 238 height 29
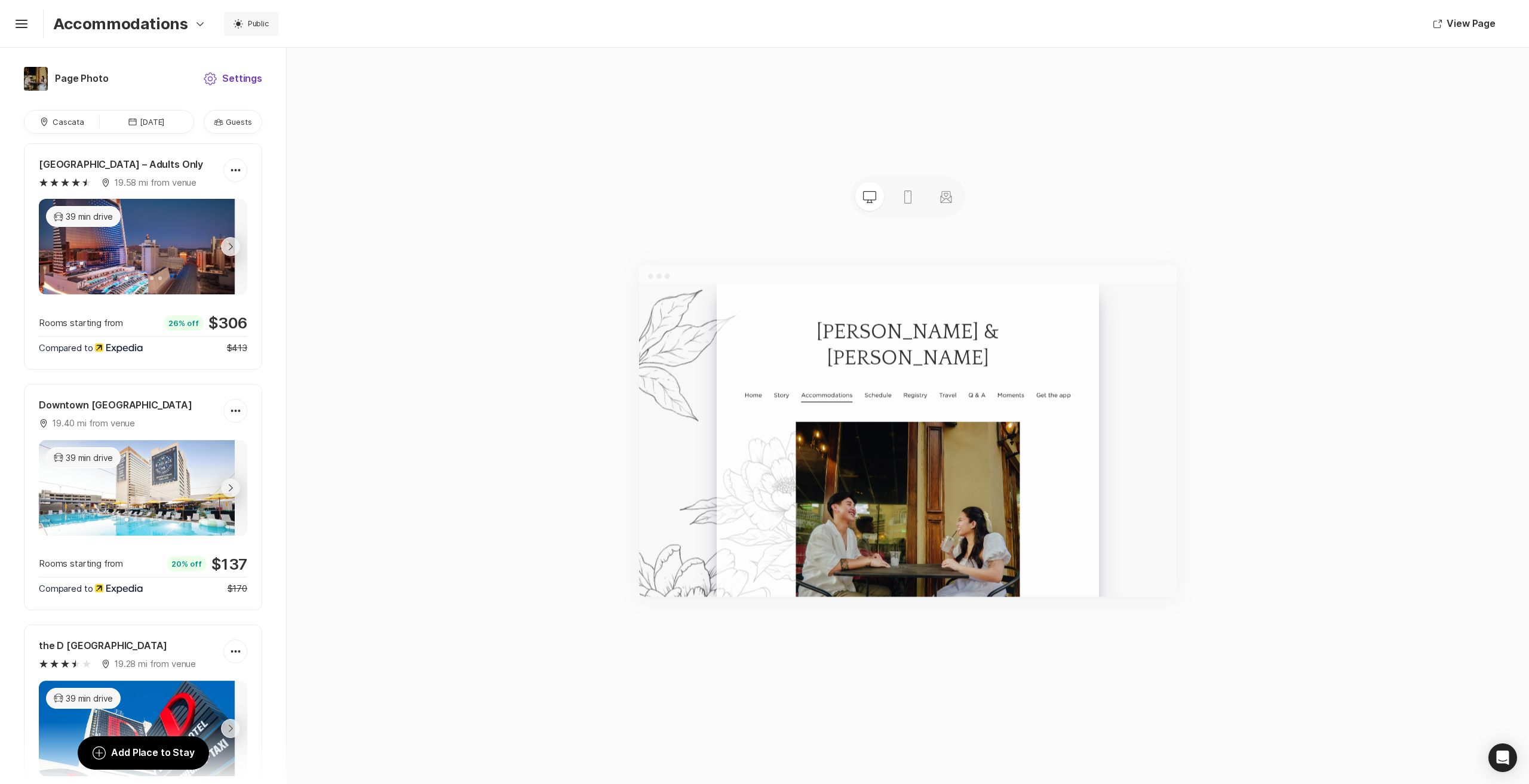
click at [224, 83] on button "Settings Settings" at bounding box center [232, 79] width 88 height 29
type textarea "x"
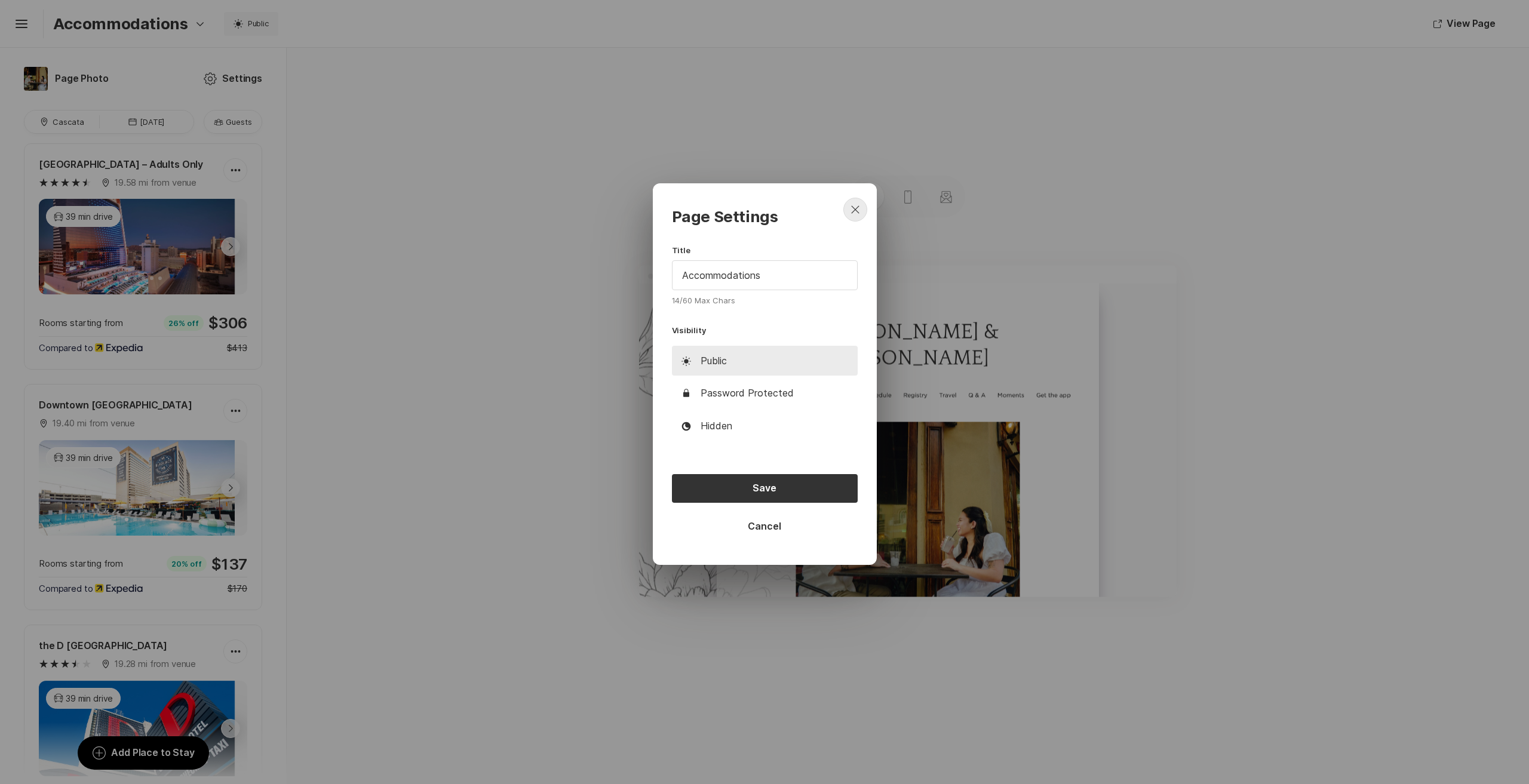
click at [860, 211] on icon "Close" at bounding box center [855, 210] width 14 height 14
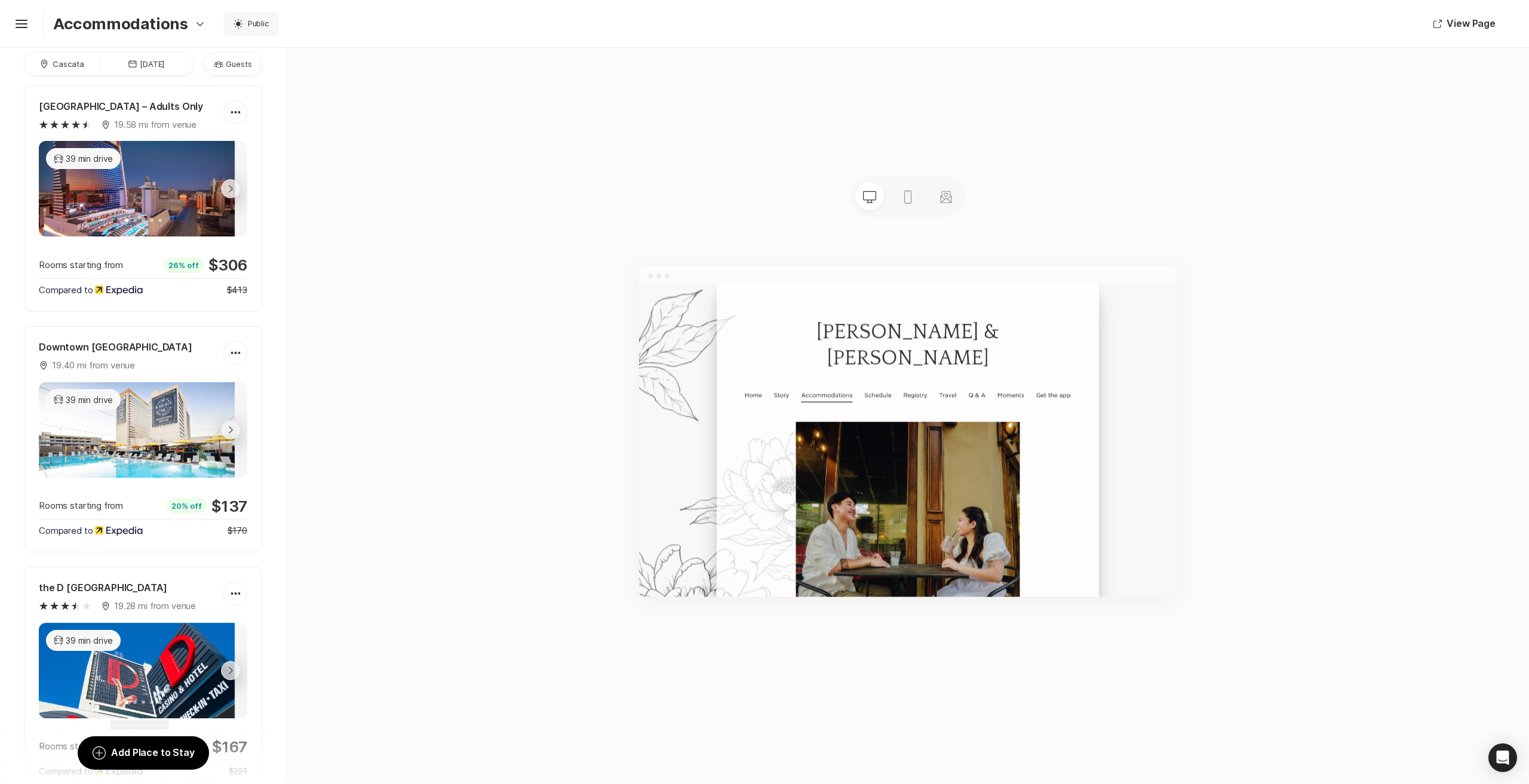
scroll to position [55, 0]
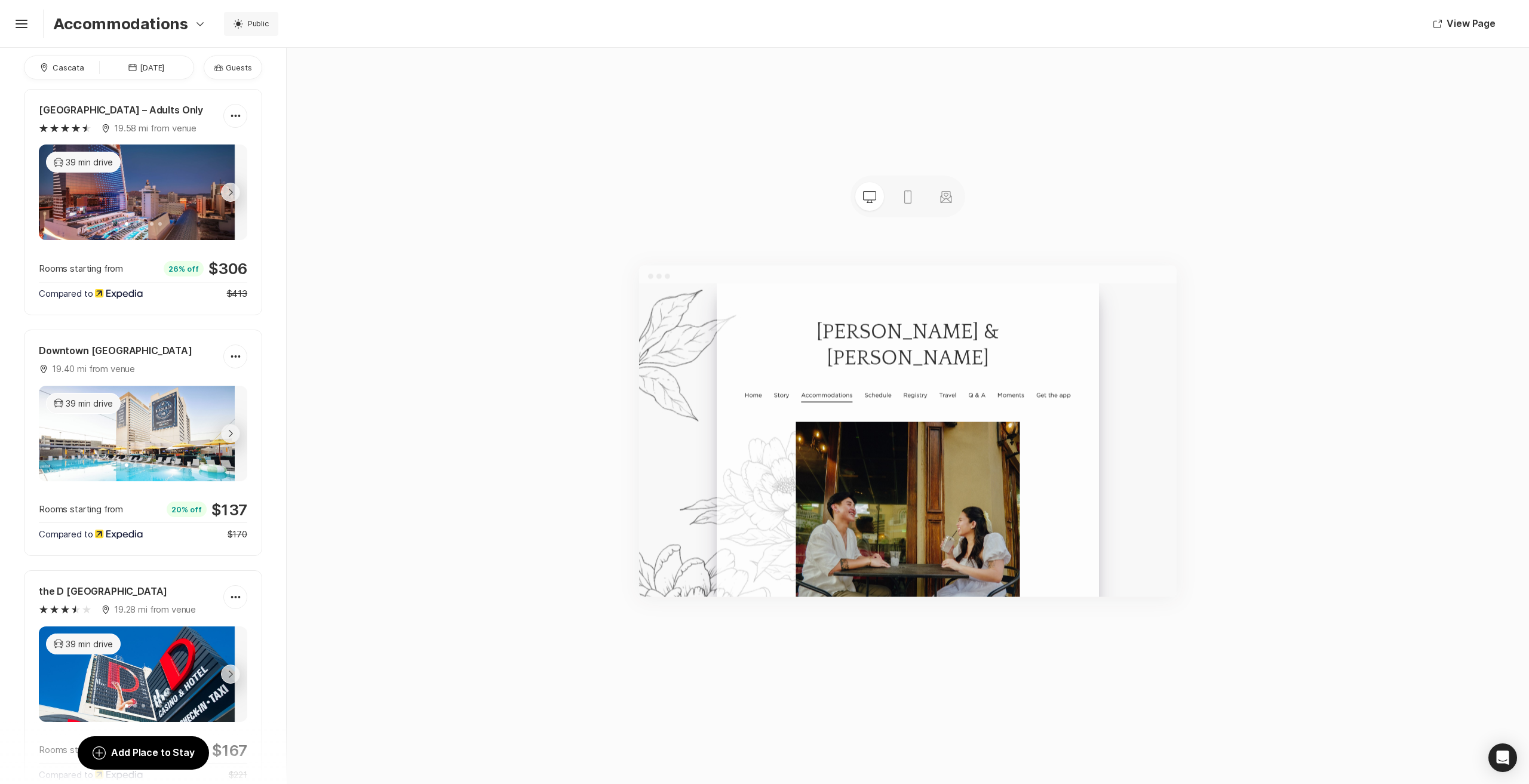
click at [78, 25] on p "Accommodations" at bounding box center [121, 23] width 135 height 19
click at [15, 20] on icon "Hamburger" at bounding box center [22, 24] width 19 height 19
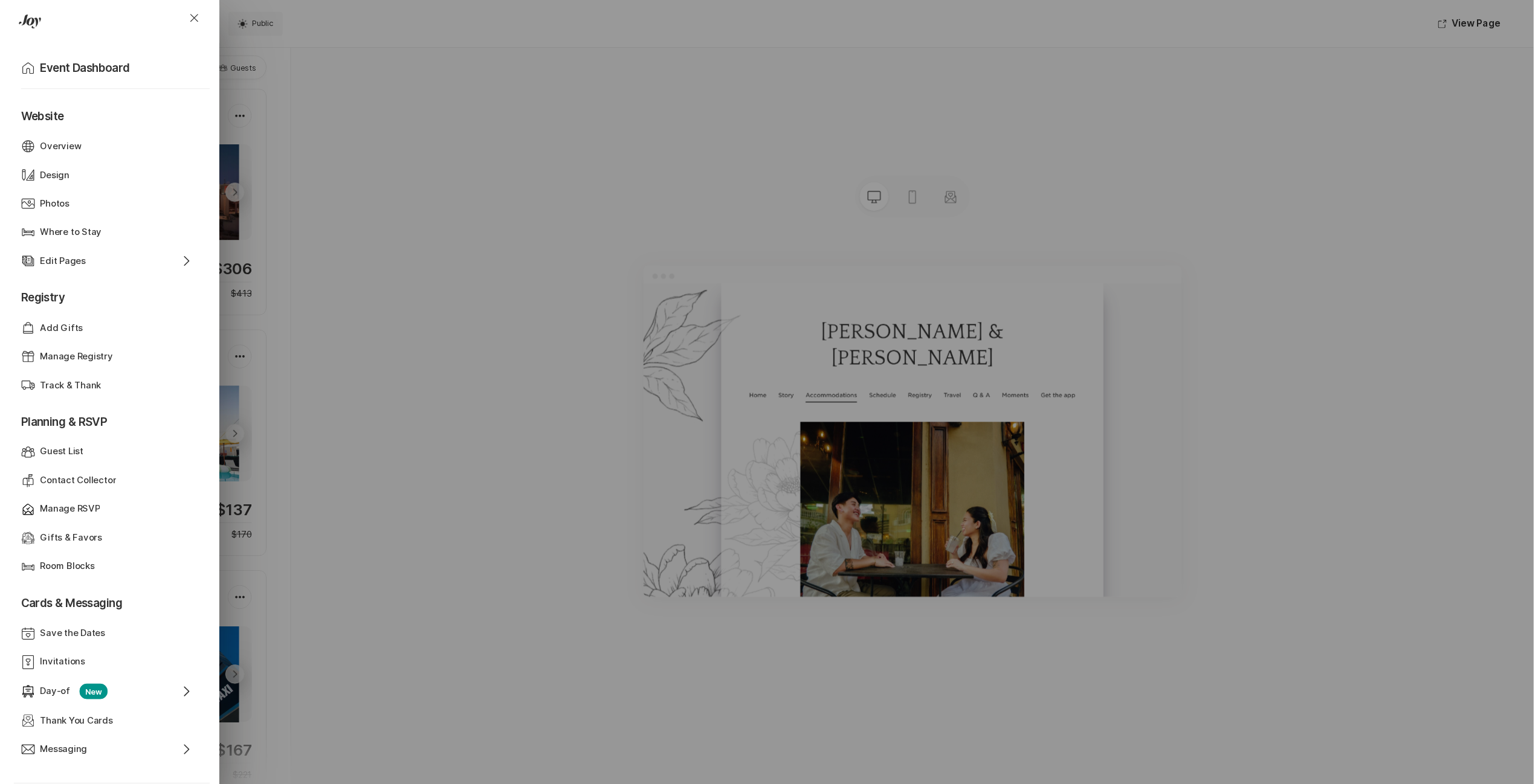
scroll to position [254, 0]
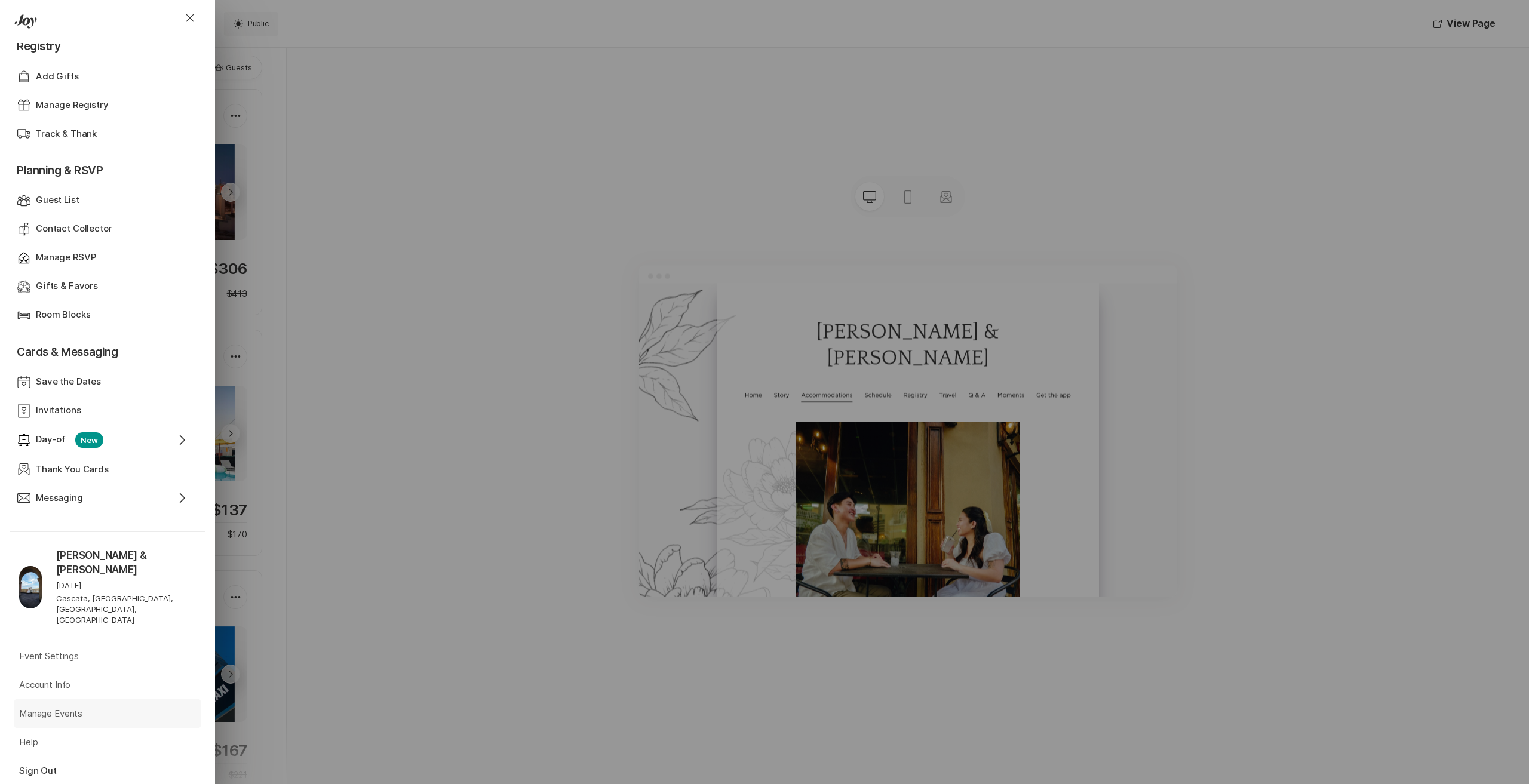
click at [45, 707] on p "Manage Events" at bounding box center [50, 714] width 63 height 14
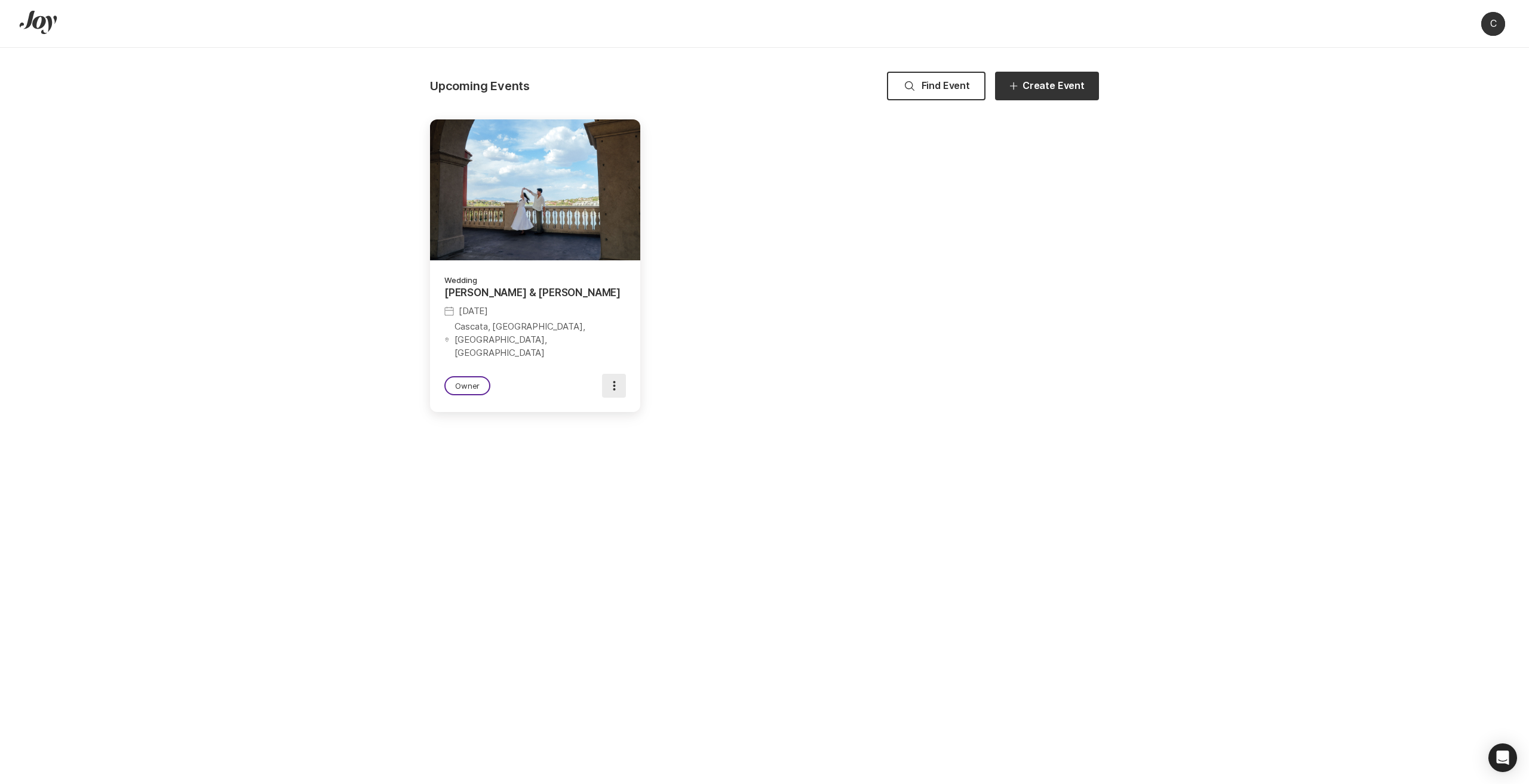
click at [613, 381] on icon at bounding box center [614, 386] width 3 height 10
click at [549, 286] on p "[PERSON_NAME] & [PERSON_NAME]" at bounding box center [535, 293] width 181 height 14
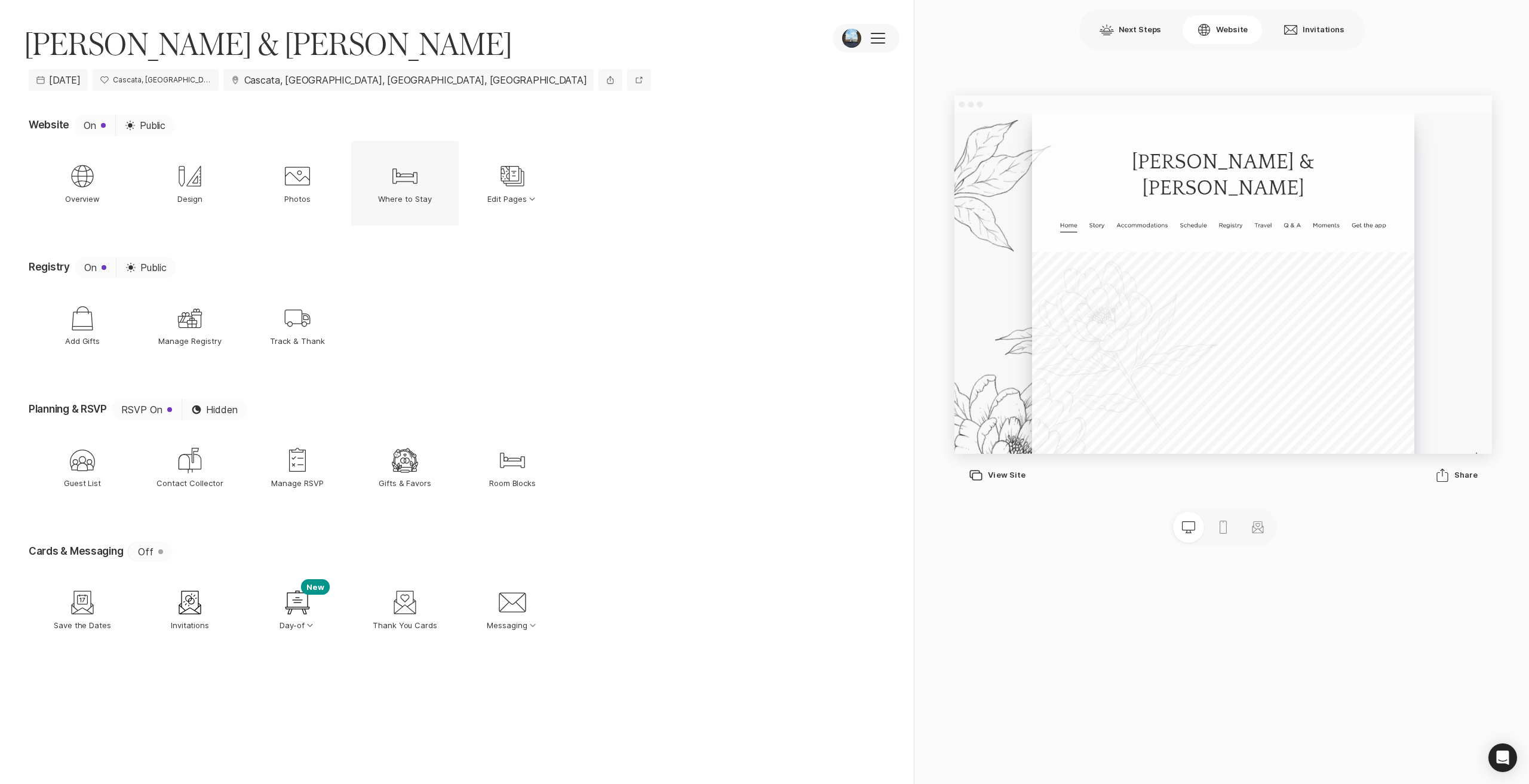
click at [418, 190] on icon "Bed" at bounding box center [405, 176] width 29 height 29
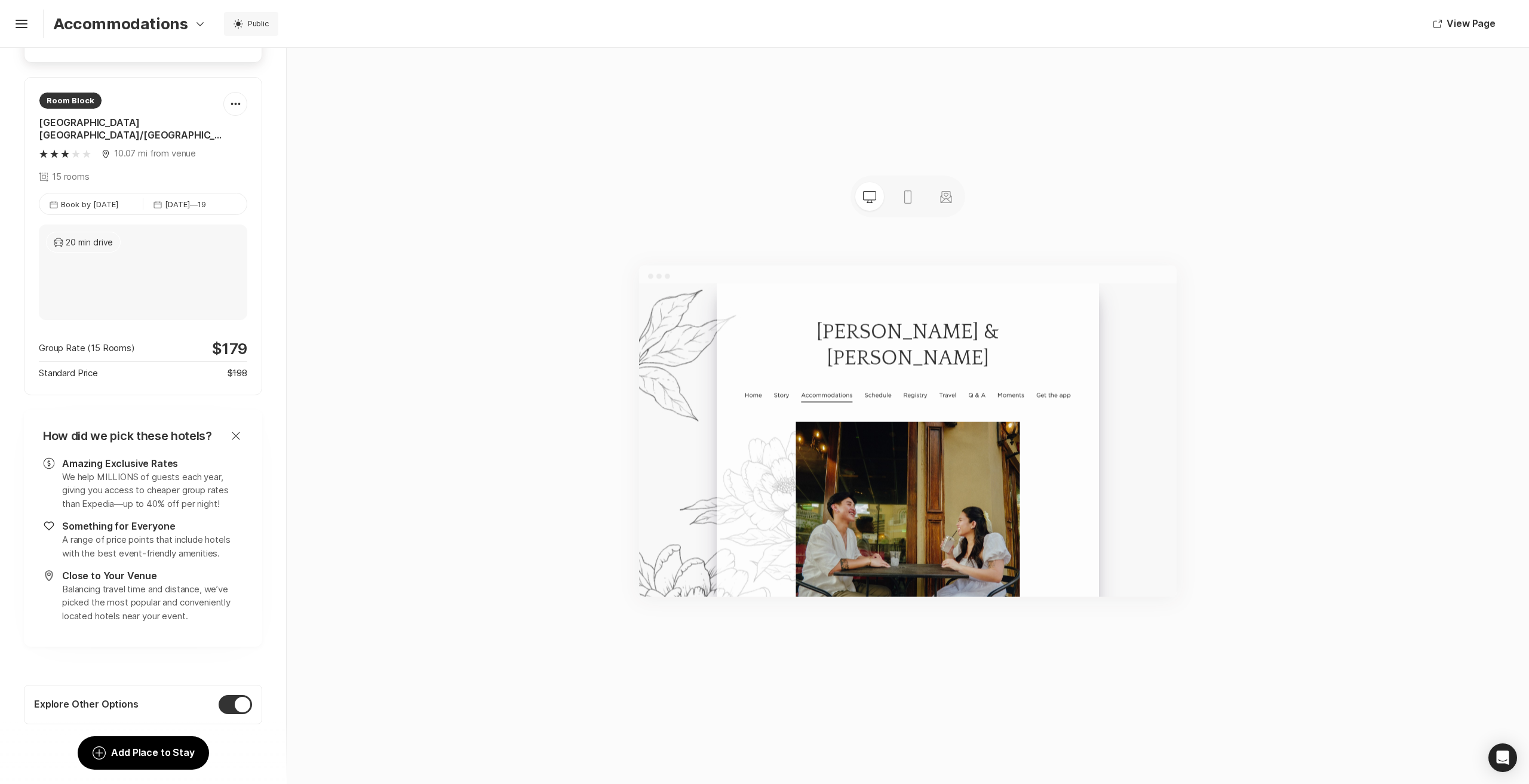
scroll to position [1070, 0]
click at [191, 471] on div "We help MILLIONS of guests each year, giving you access to cheaper group rates …" at bounding box center [152, 491] width 181 height 41
click at [177, 471] on div "We help MILLIONS of guests each year, giving you access to cheaper group rates …" at bounding box center [152, 491] width 181 height 41
